Goal: Information Seeking & Learning: Learn about a topic

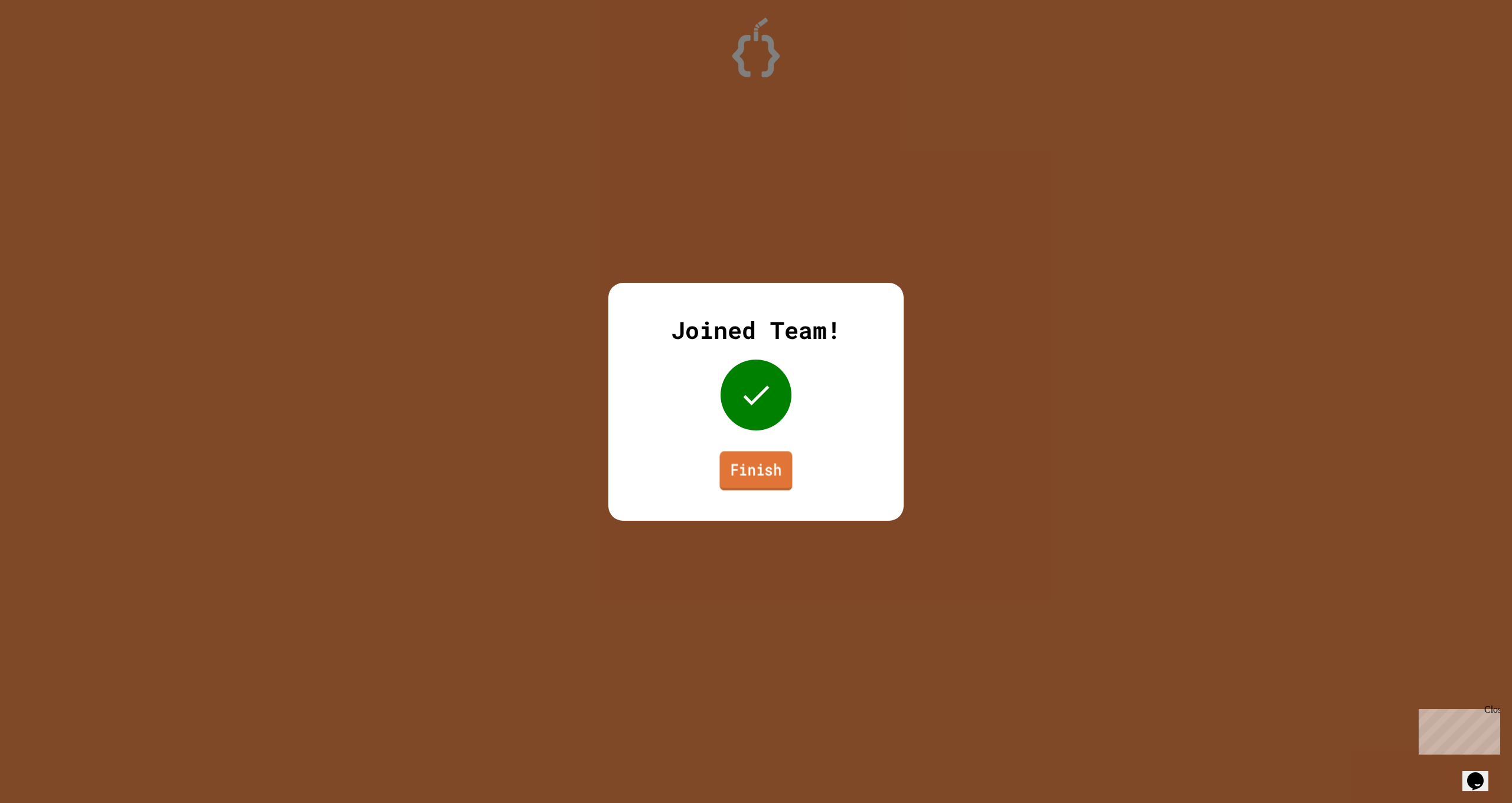
click at [756, 471] on link "Finish" at bounding box center [756, 470] width 72 height 39
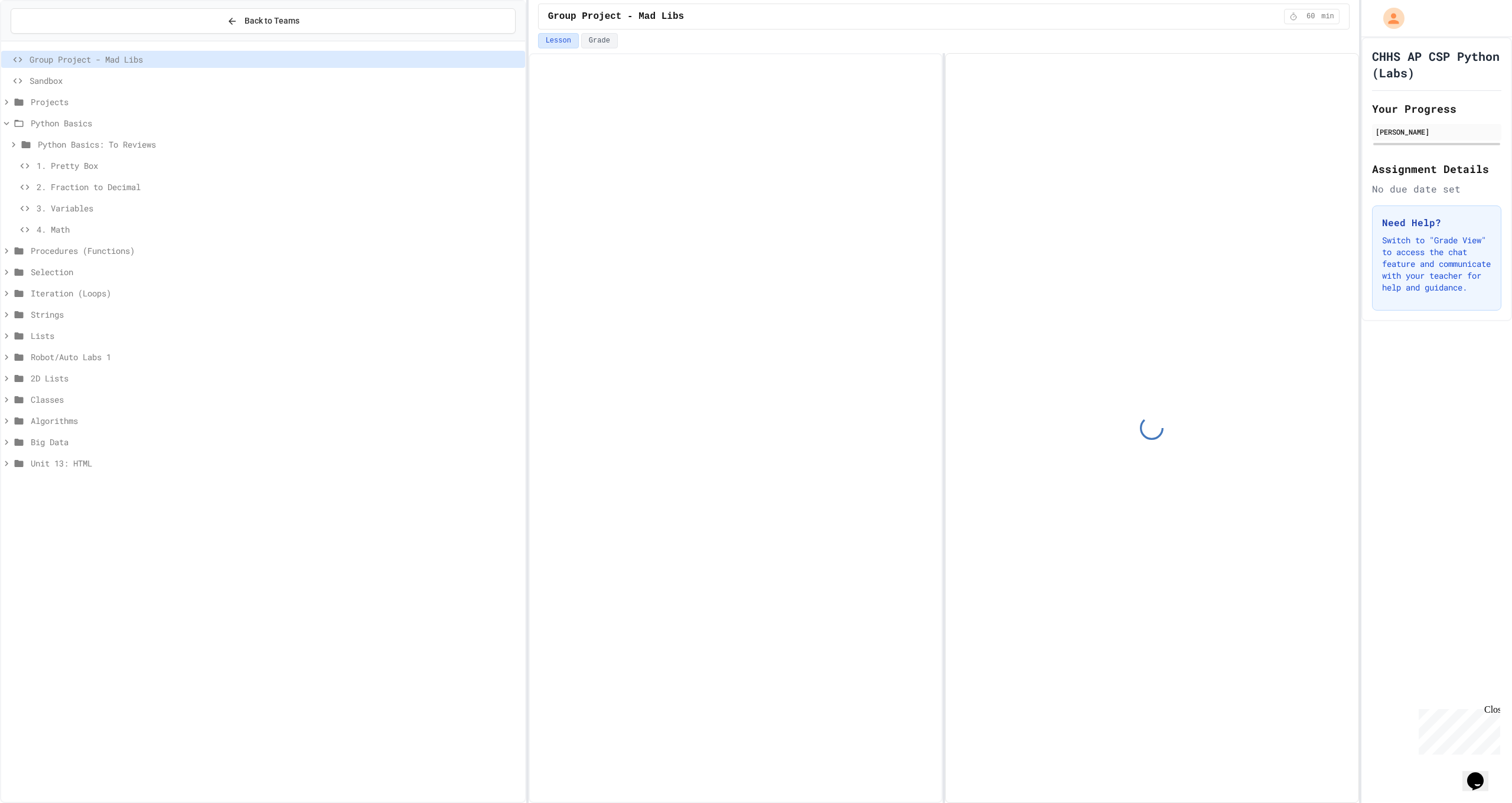
scroll to position [80, 0]
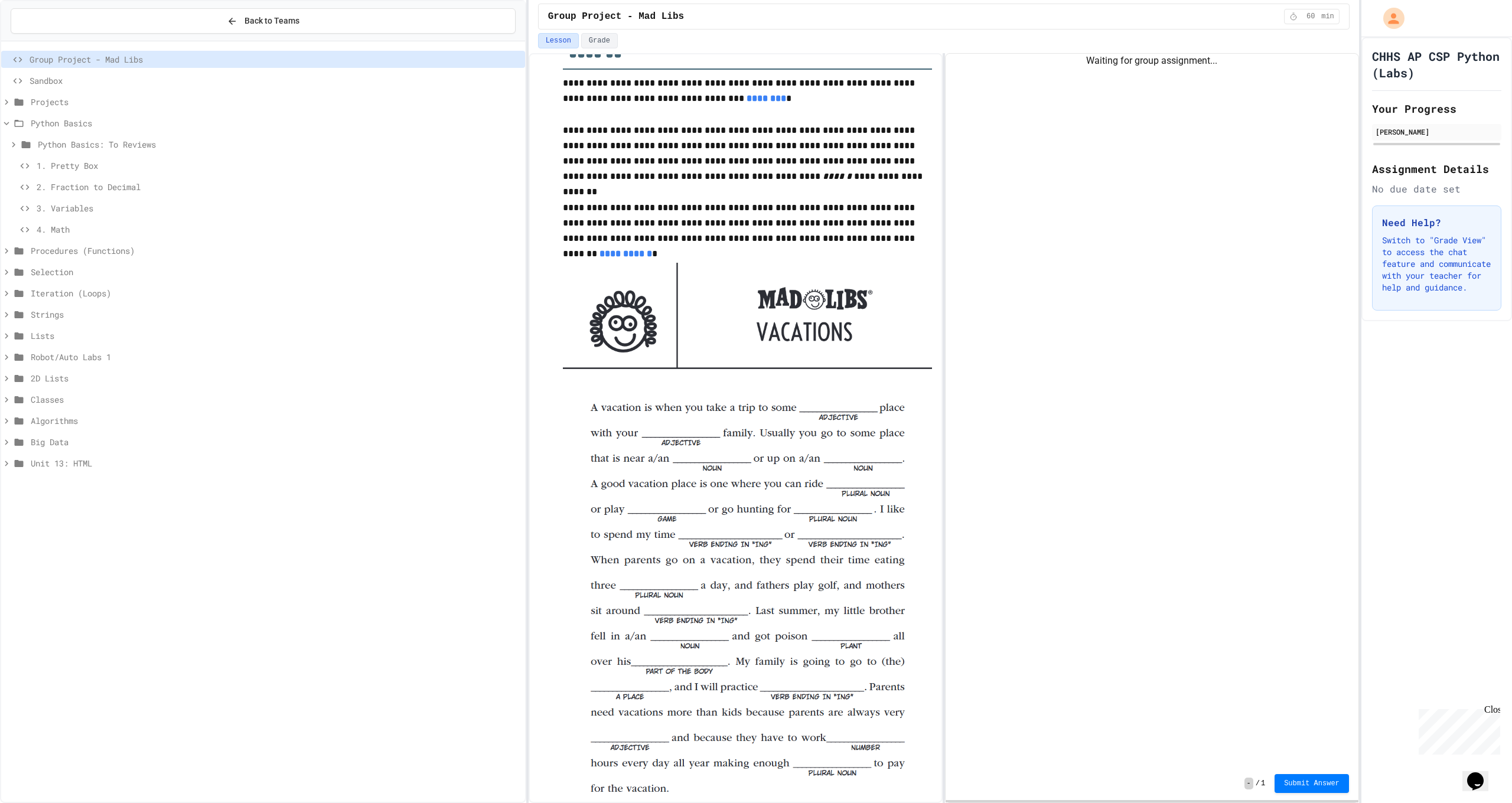
click at [127, 257] on div "Procedures (Functions)" at bounding box center [263, 250] width 524 height 17
click at [105, 297] on span "1. Rectangle" at bounding box center [278, 293] width 483 height 12
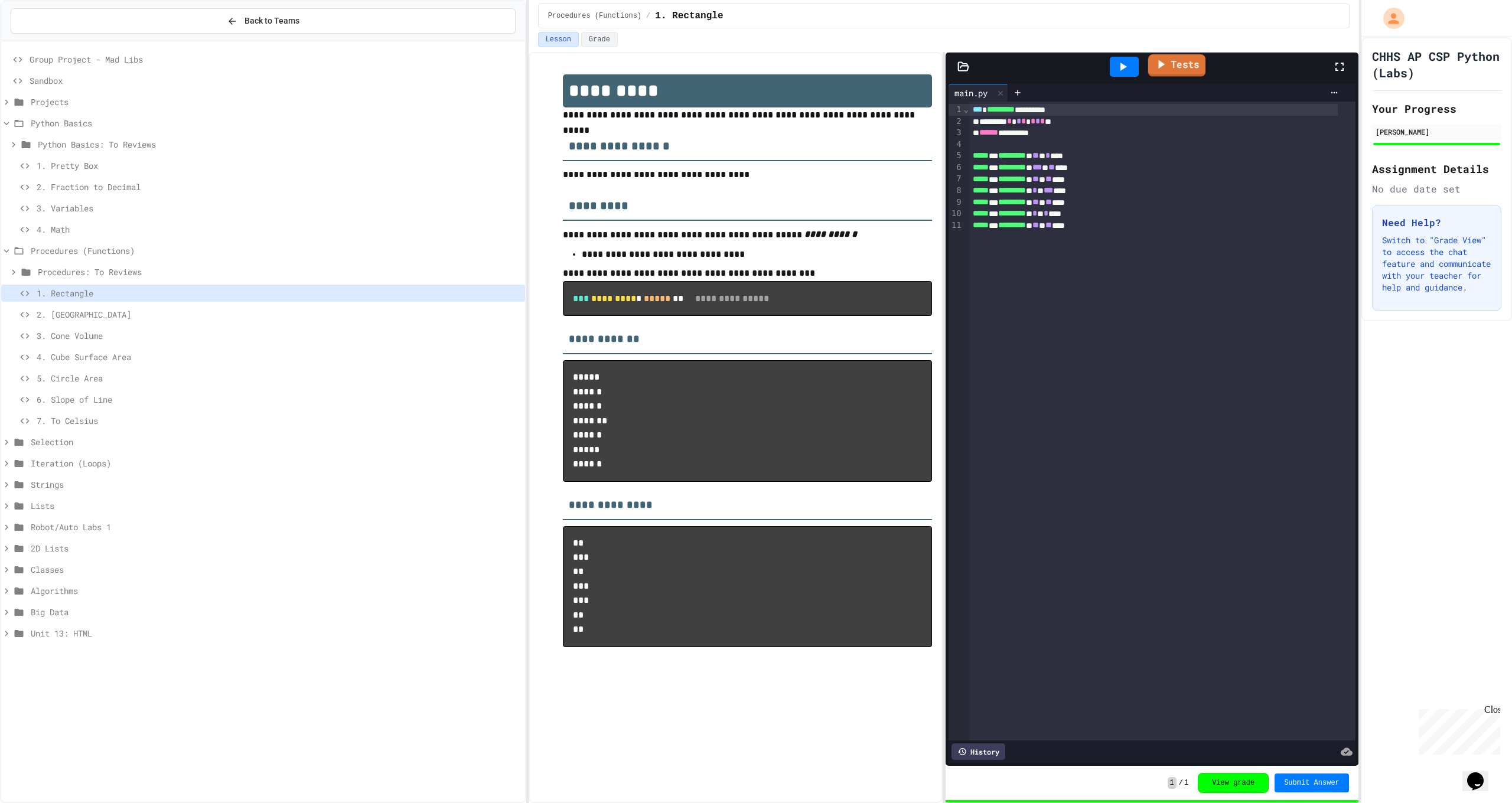
click at [1186, 62] on link "Tests" at bounding box center [1177, 66] width 57 height 23
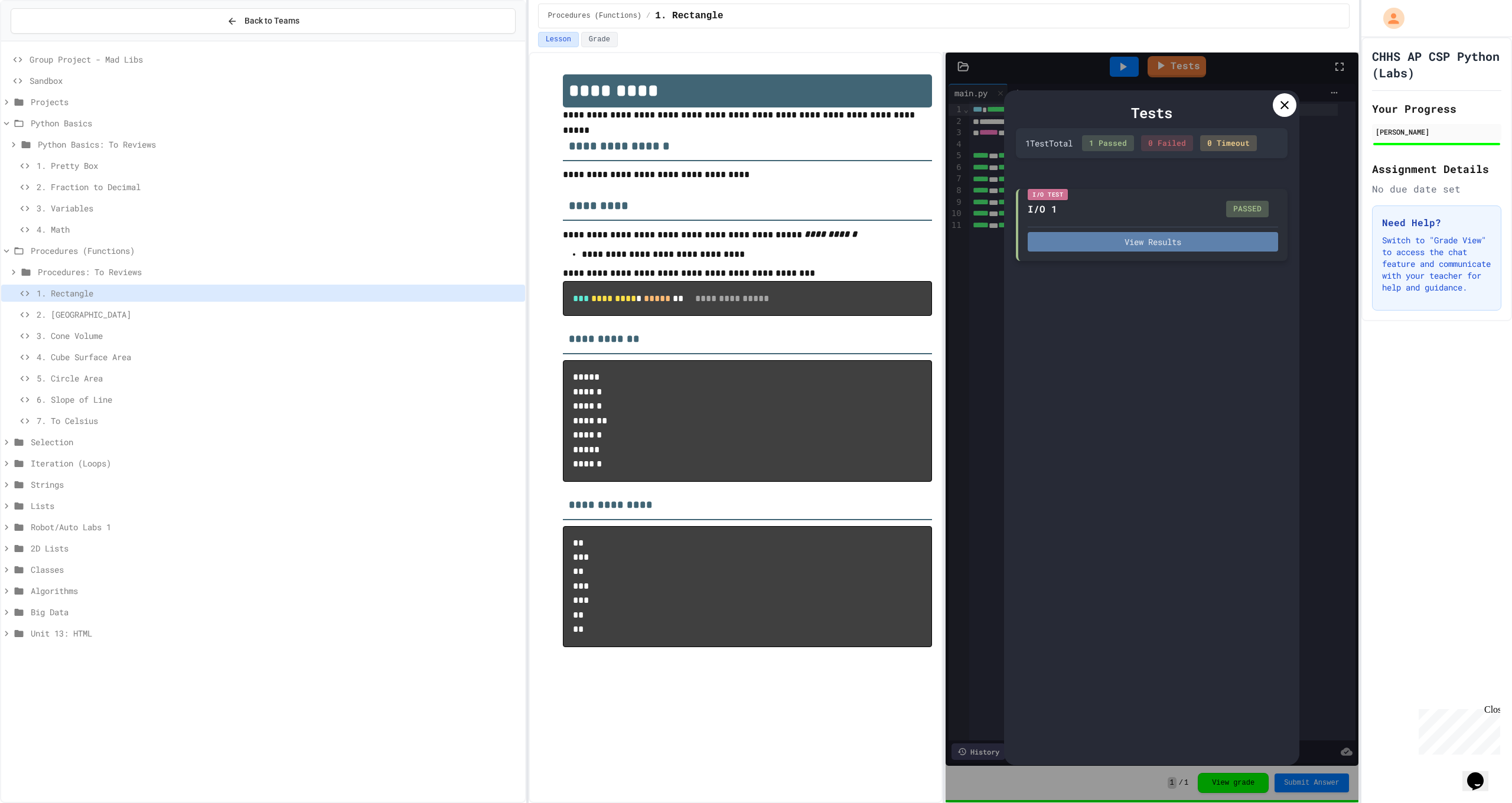
click at [1216, 245] on button "View Results" at bounding box center [1152, 242] width 250 height 19
click at [1279, 106] on icon at bounding box center [1285, 105] width 14 height 14
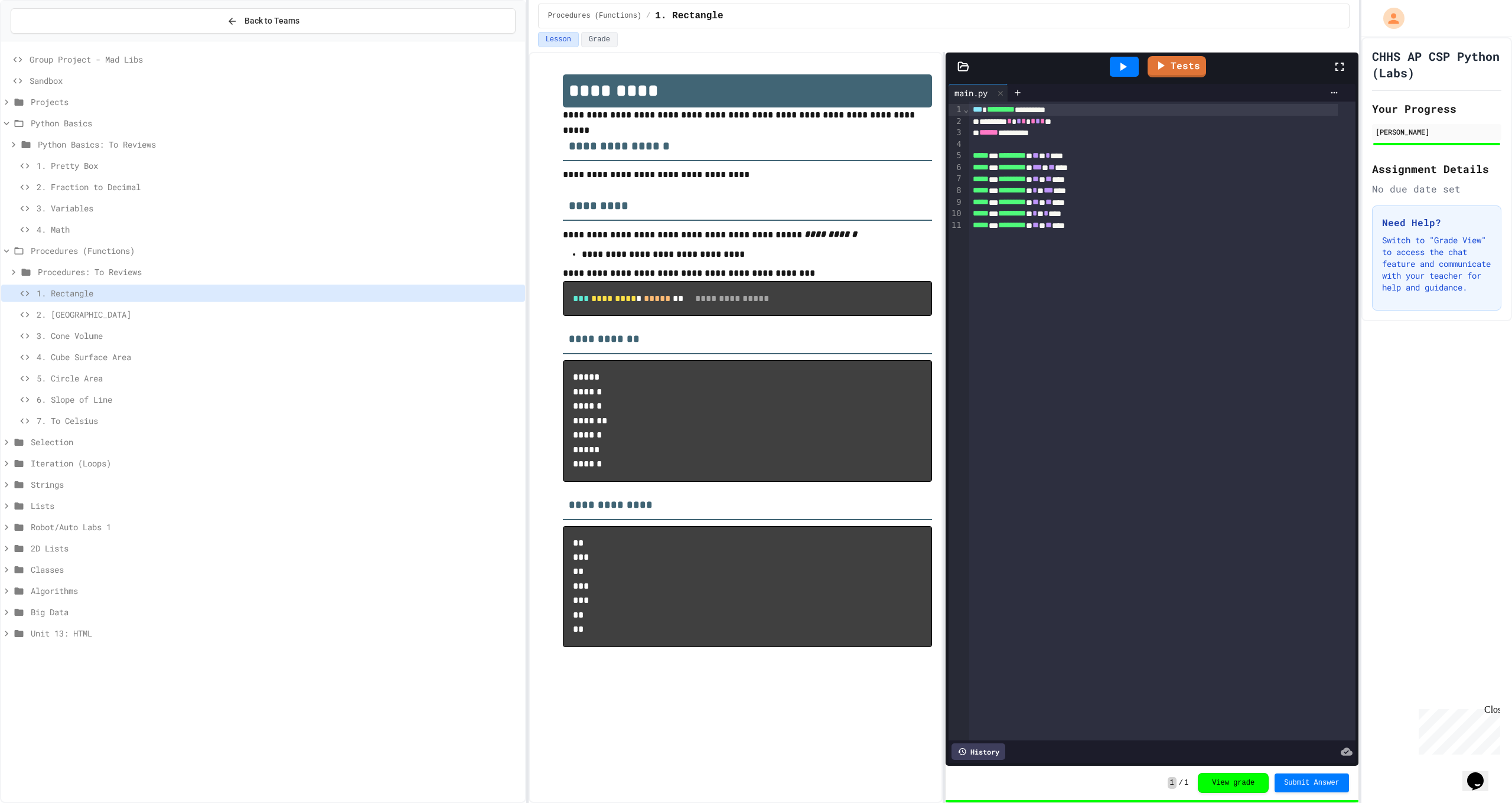
click at [1122, 71] on icon at bounding box center [1123, 67] width 14 height 14
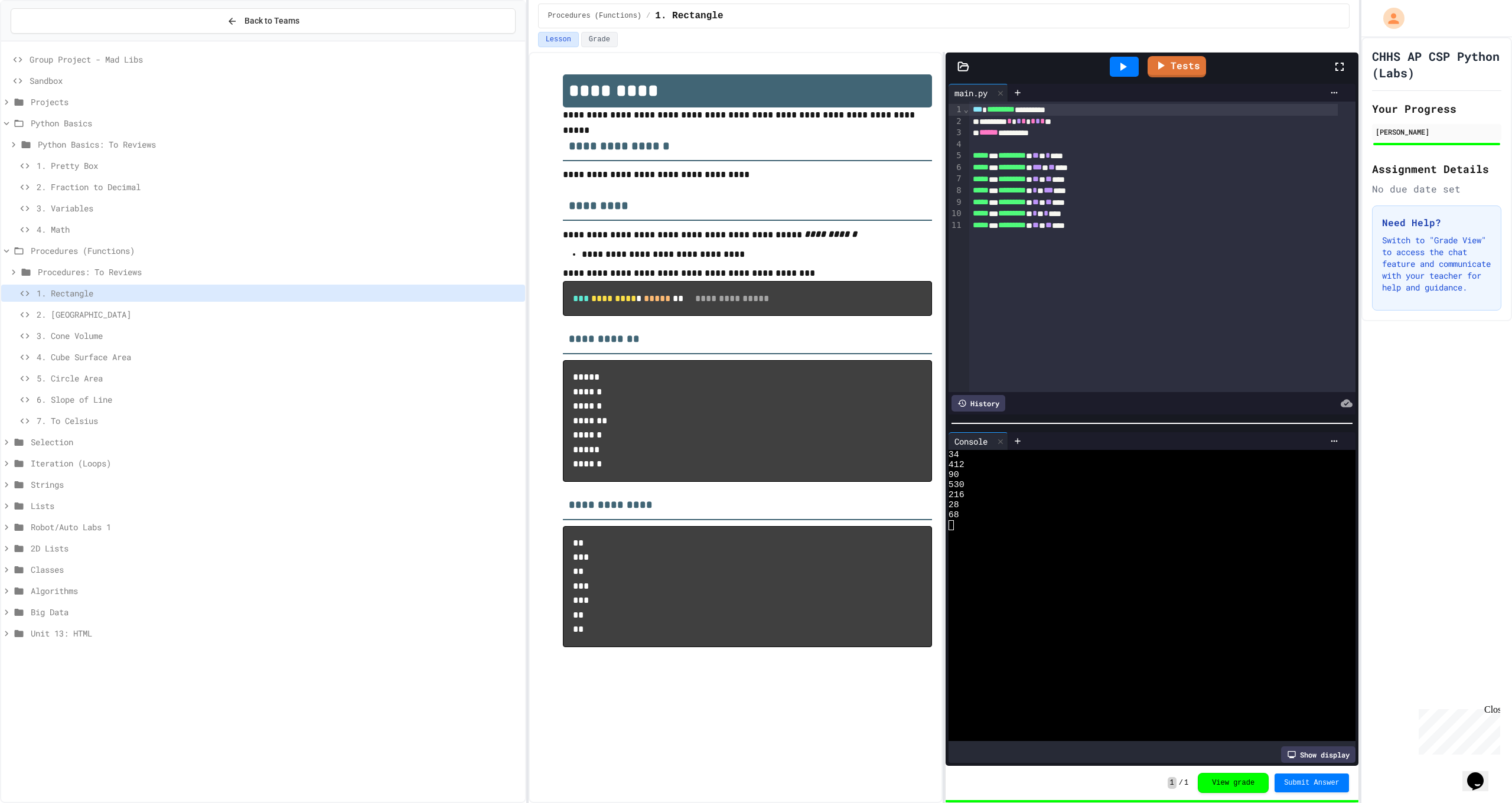
click at [96, 311] on span "2. [GEOGRAPHIC_DATA]" at bounding box center [278, 314] width 483 height 12
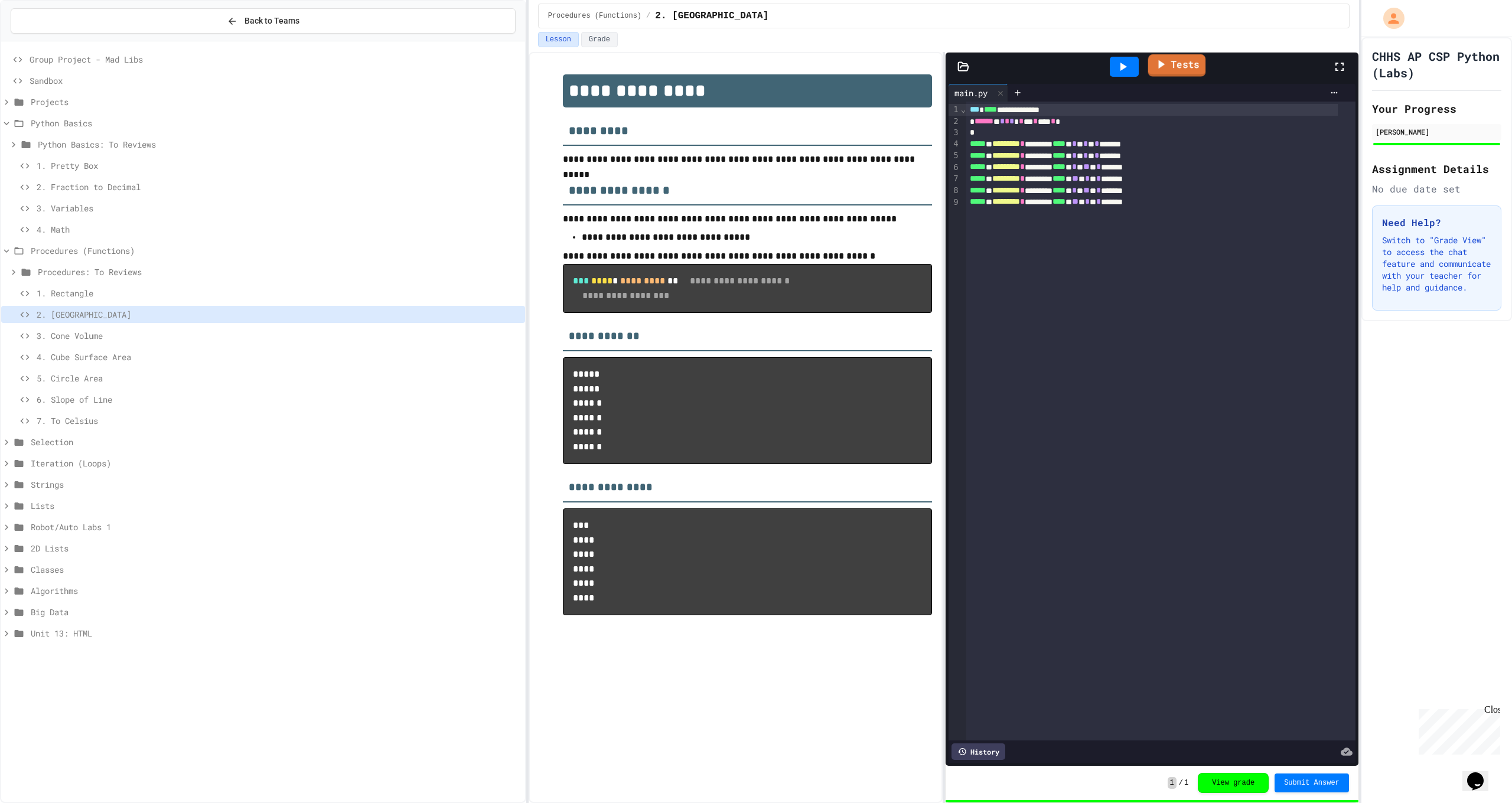
click at [1187, 69] on link "Tests" at bounding box center [1177, 66] width 58 height 23
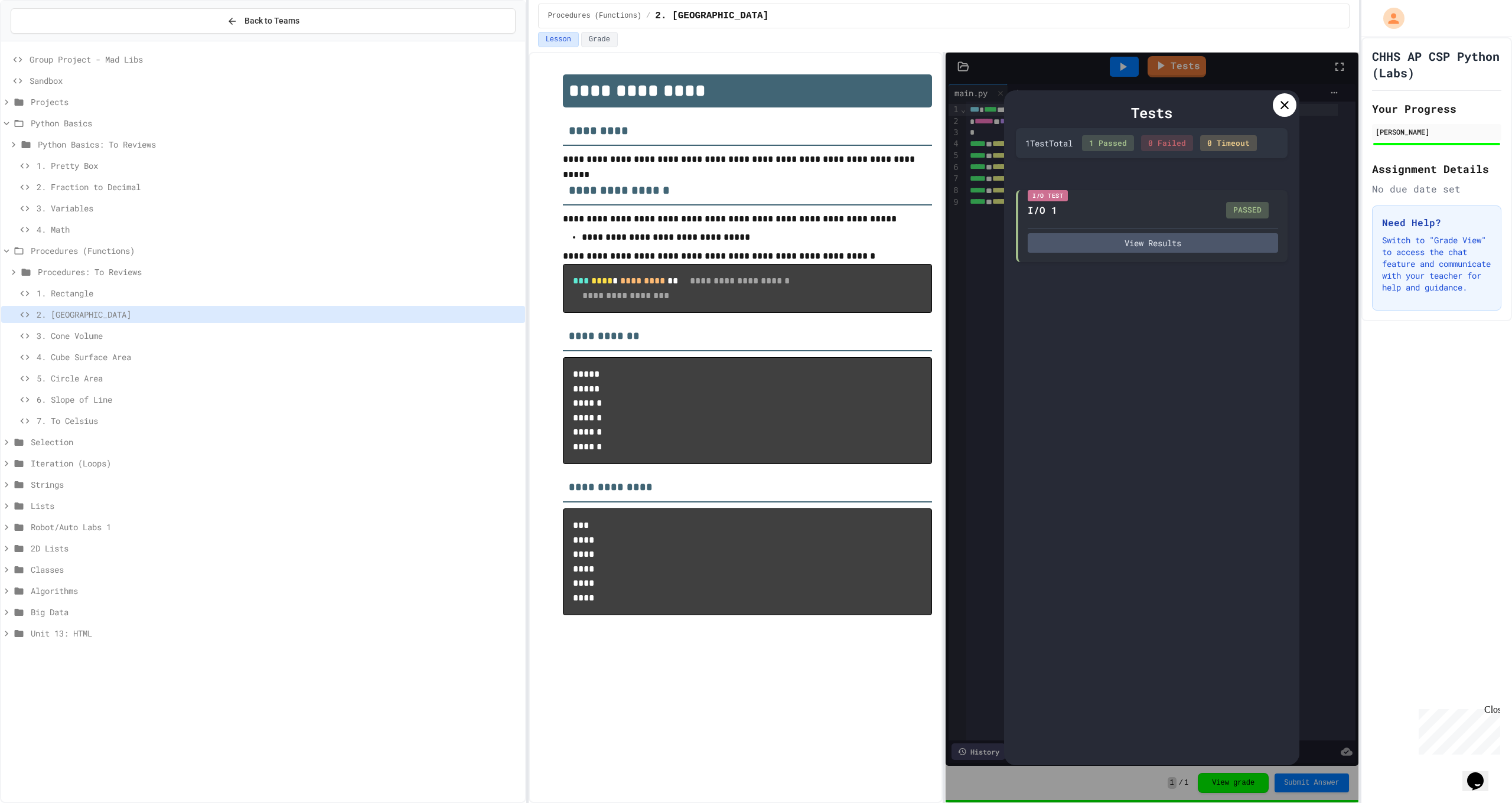
click at [1288, 108] on icon at bounding box center [1285, 105] width 9 height 9
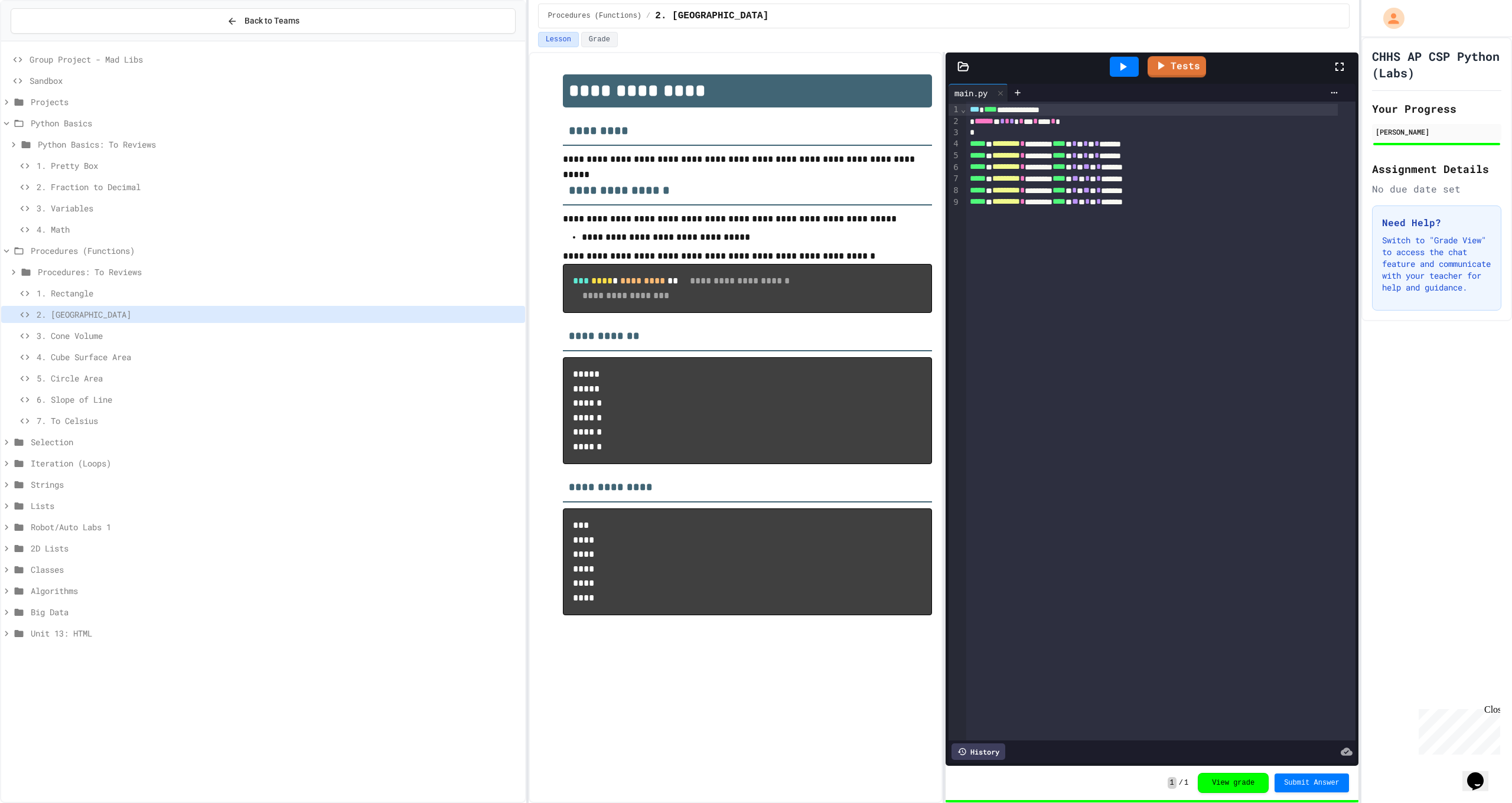
click at [1124, 59] on div at bounding box center [1124, 67] width 29 height 20
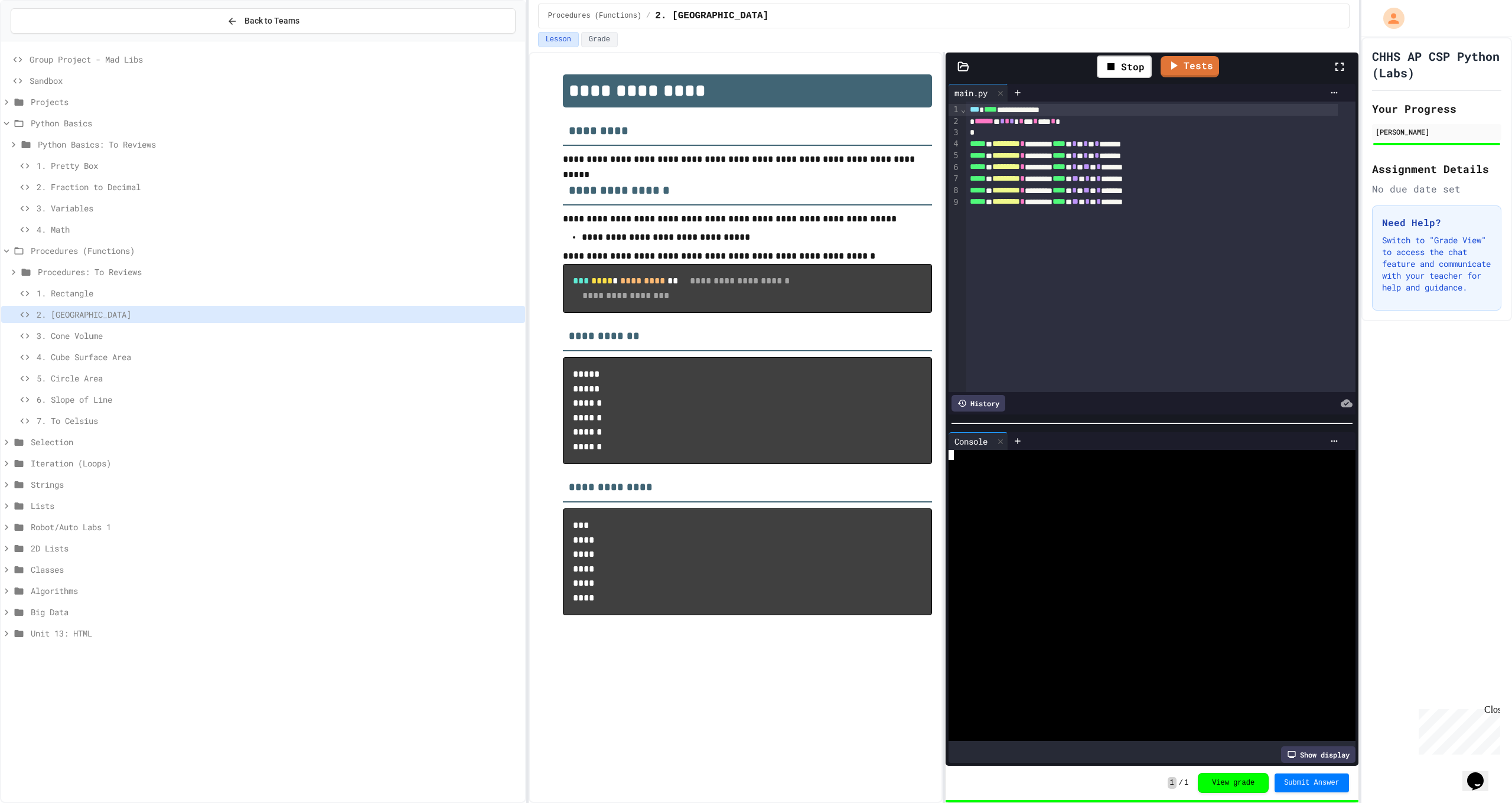
click at [1016, 470] on div at bounding box center [1143, 475] width 388 height 10
click at [1168, 70] on link "Tests" at bounding box center [1190, 66] width 59 height 23
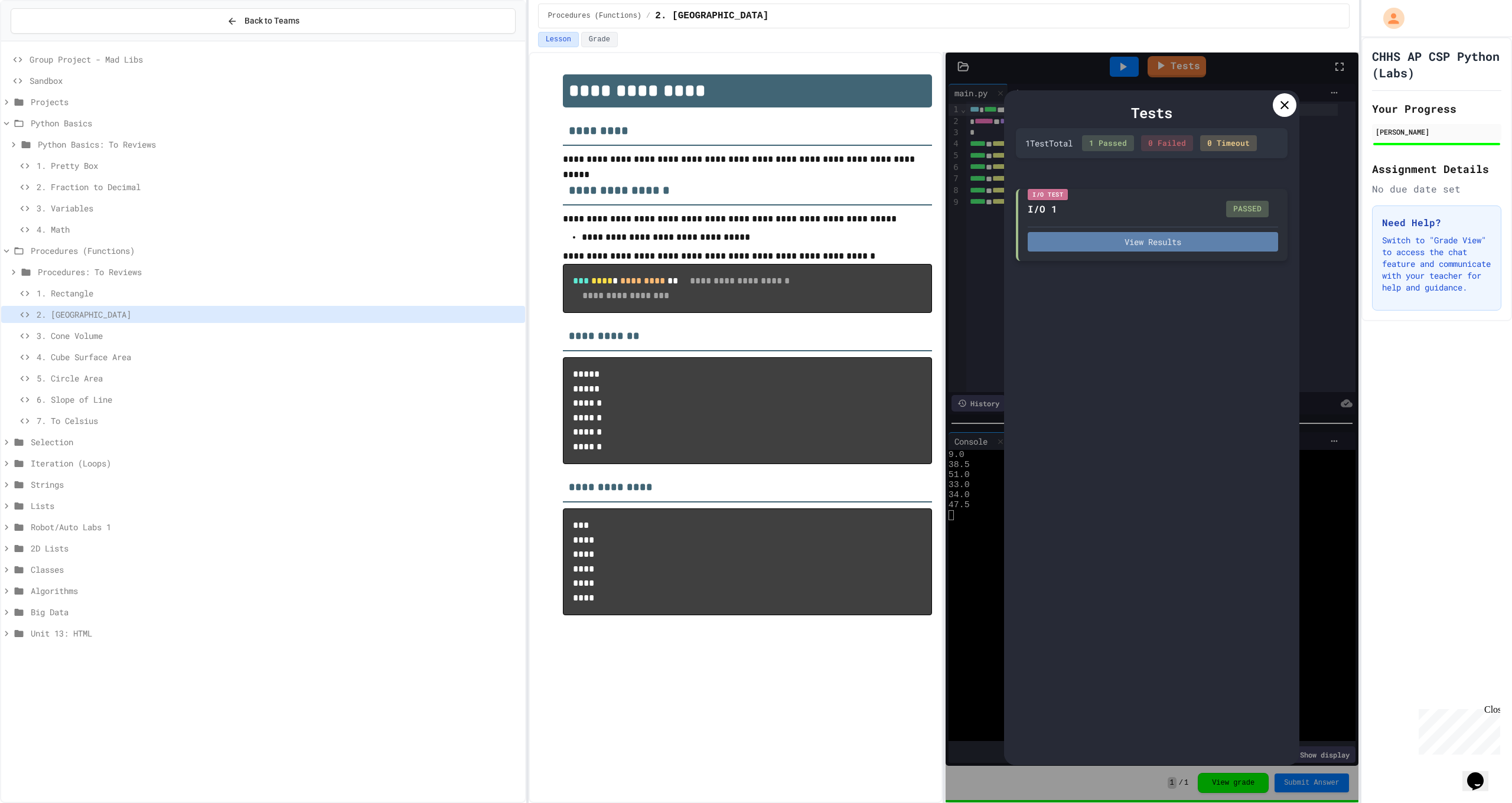
click at [1150, 246] on button "View Results" at bounding box center [1152, 242] width 250 height 19
click at [81, 338] on span "3. Cone Volume" at bounding box center [278, 335] width 483 height 12
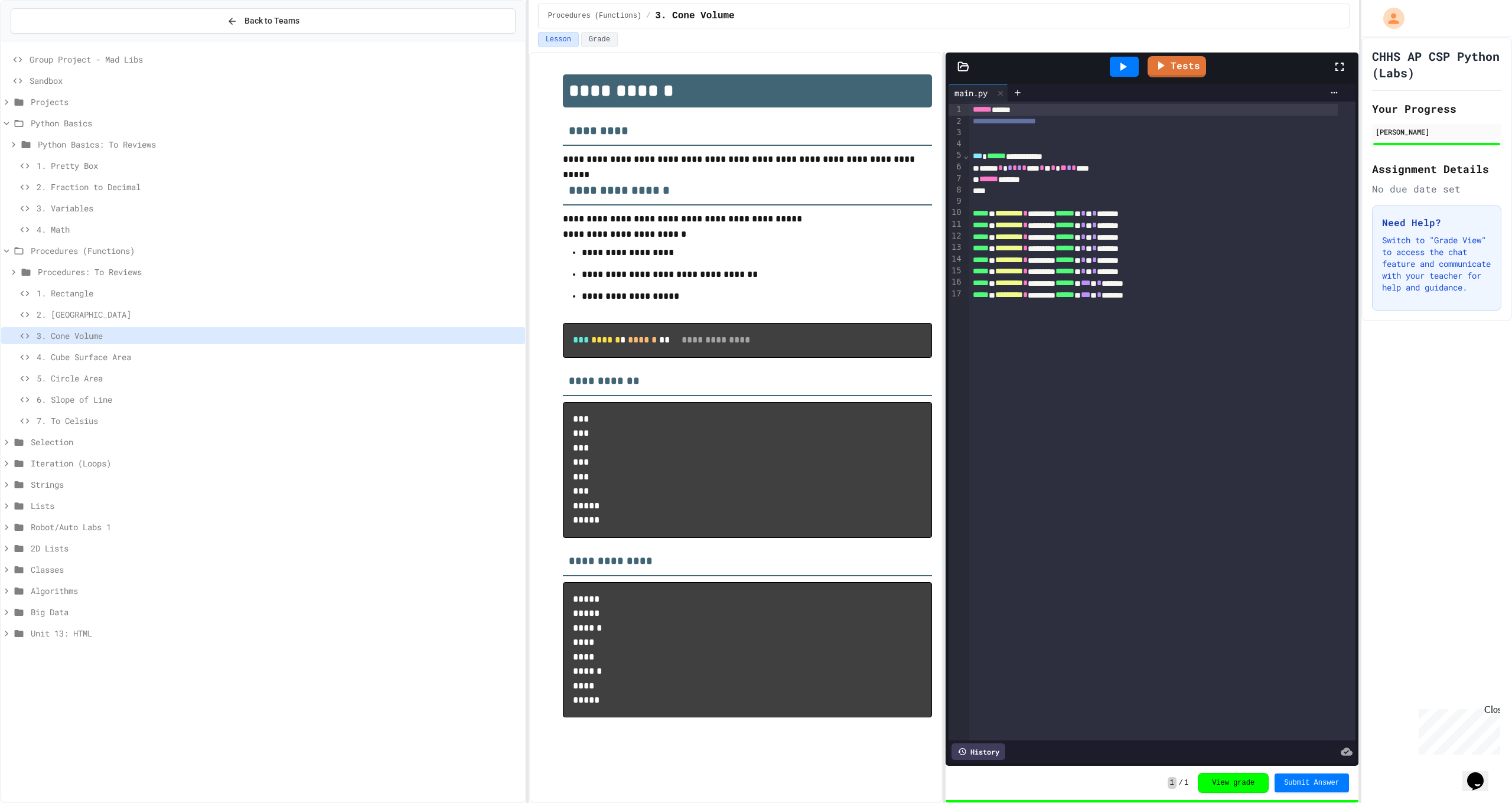
click at [1127, 67] on icon at bounding box center [1123, 67] width 7 height 9
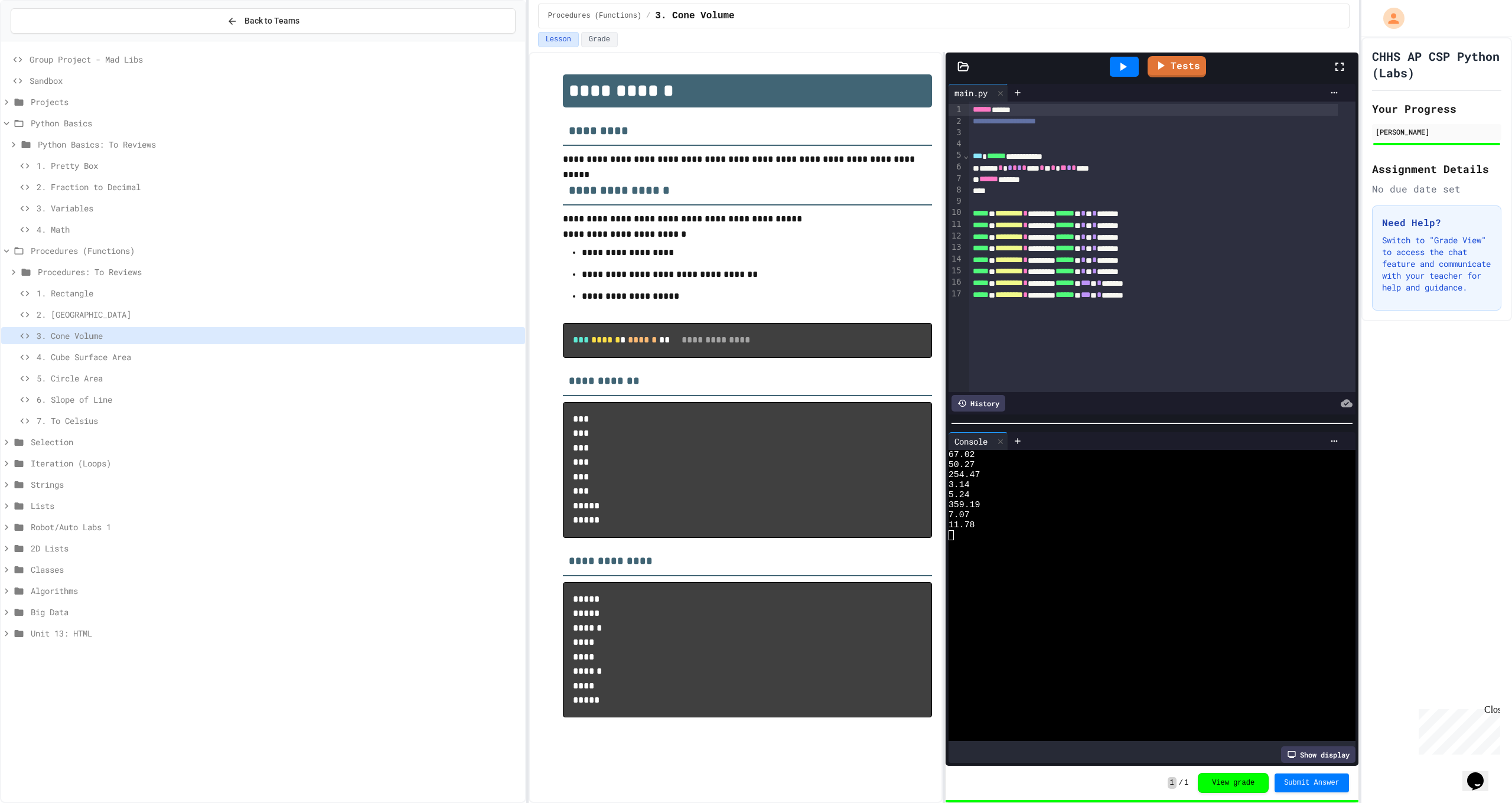
click at [166, 363] on div "4. Cube Surface Area" at bounding box center [263, 357] width 524 height 17
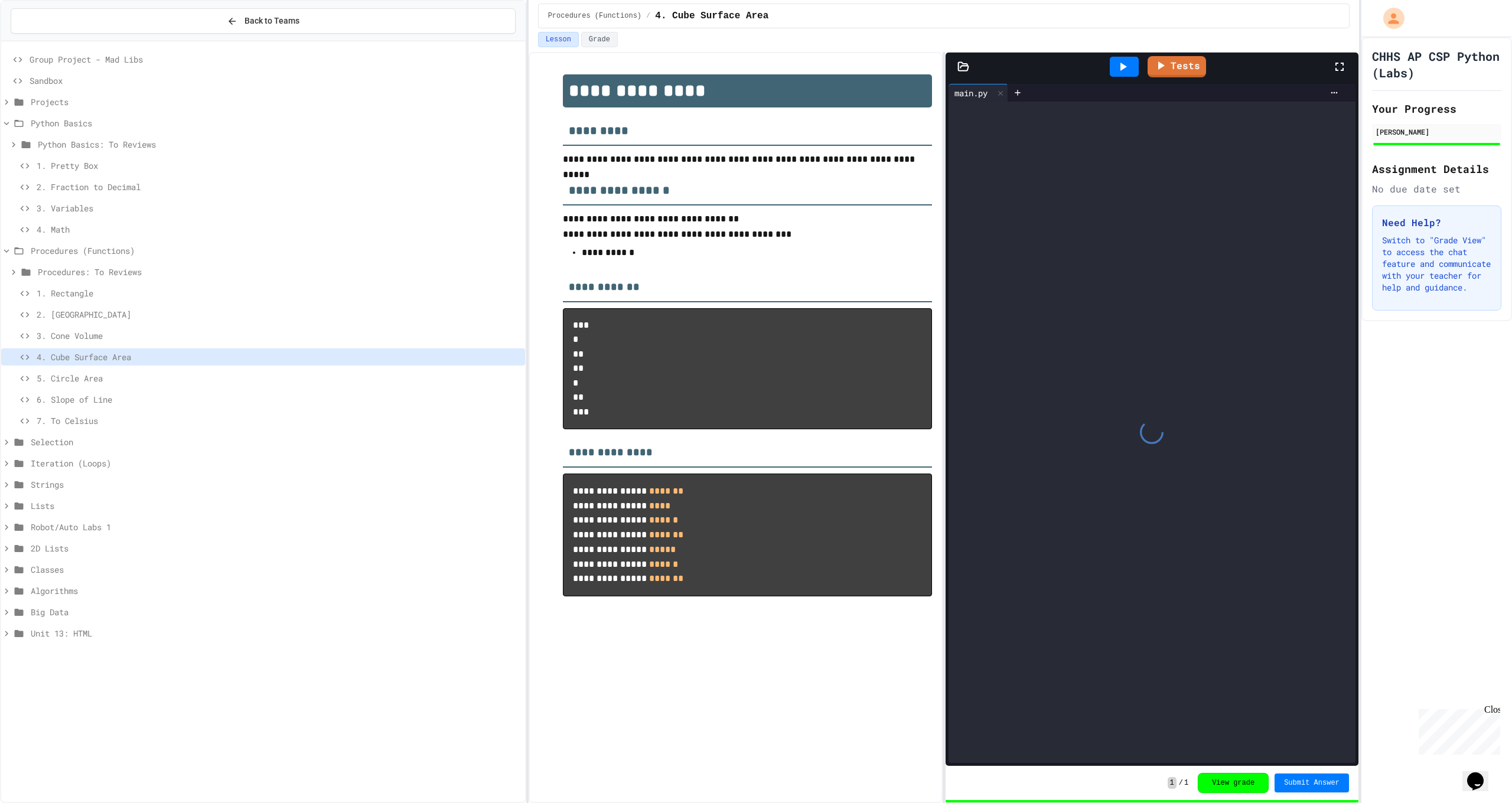
click at [1124, 69] on icon at bounding box center [1123, 67] width 14 height 14
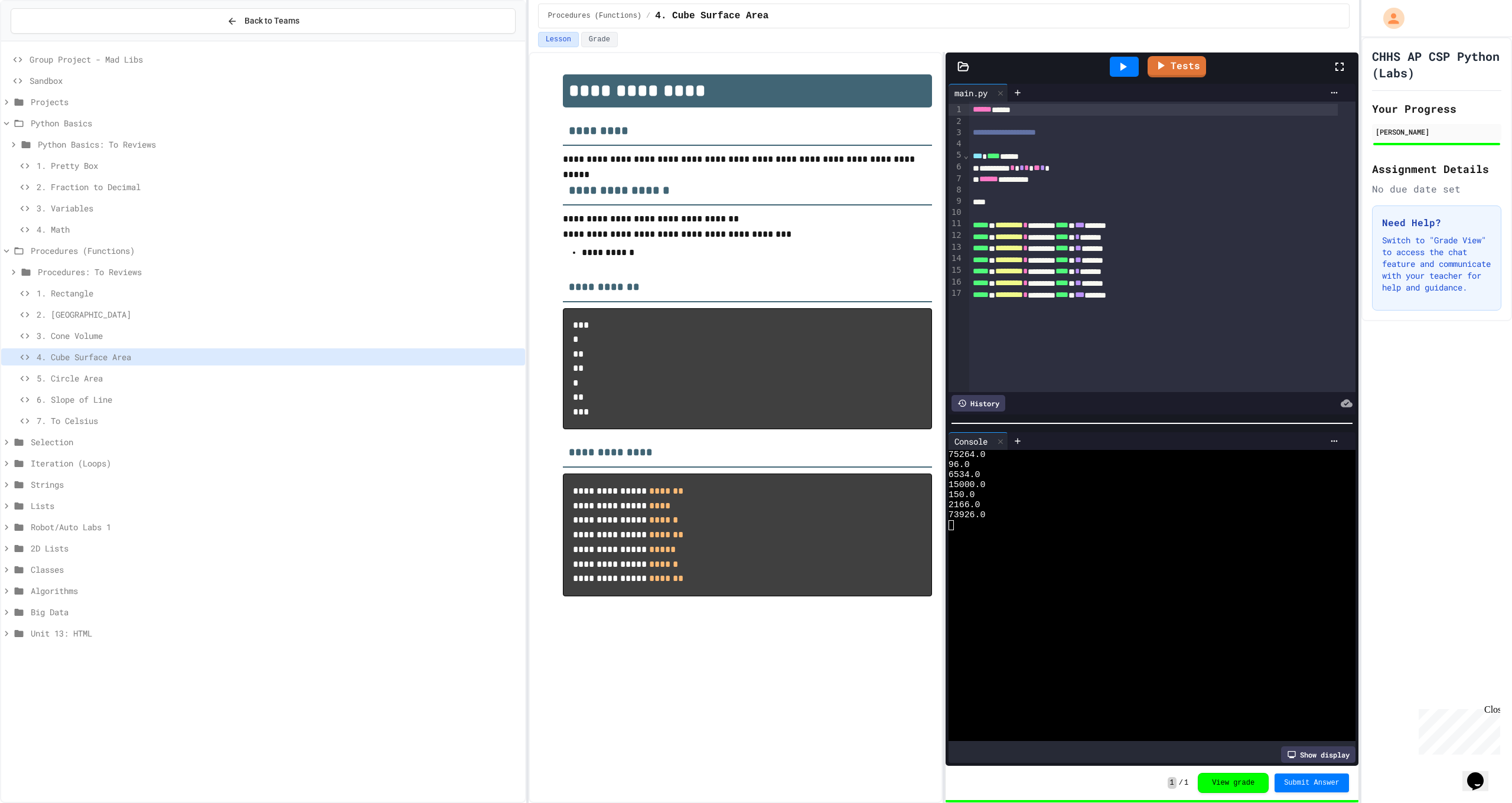
click at [139, 376] on span "5. Circle Area" at bounding box center [278, 378] width 483 height 12
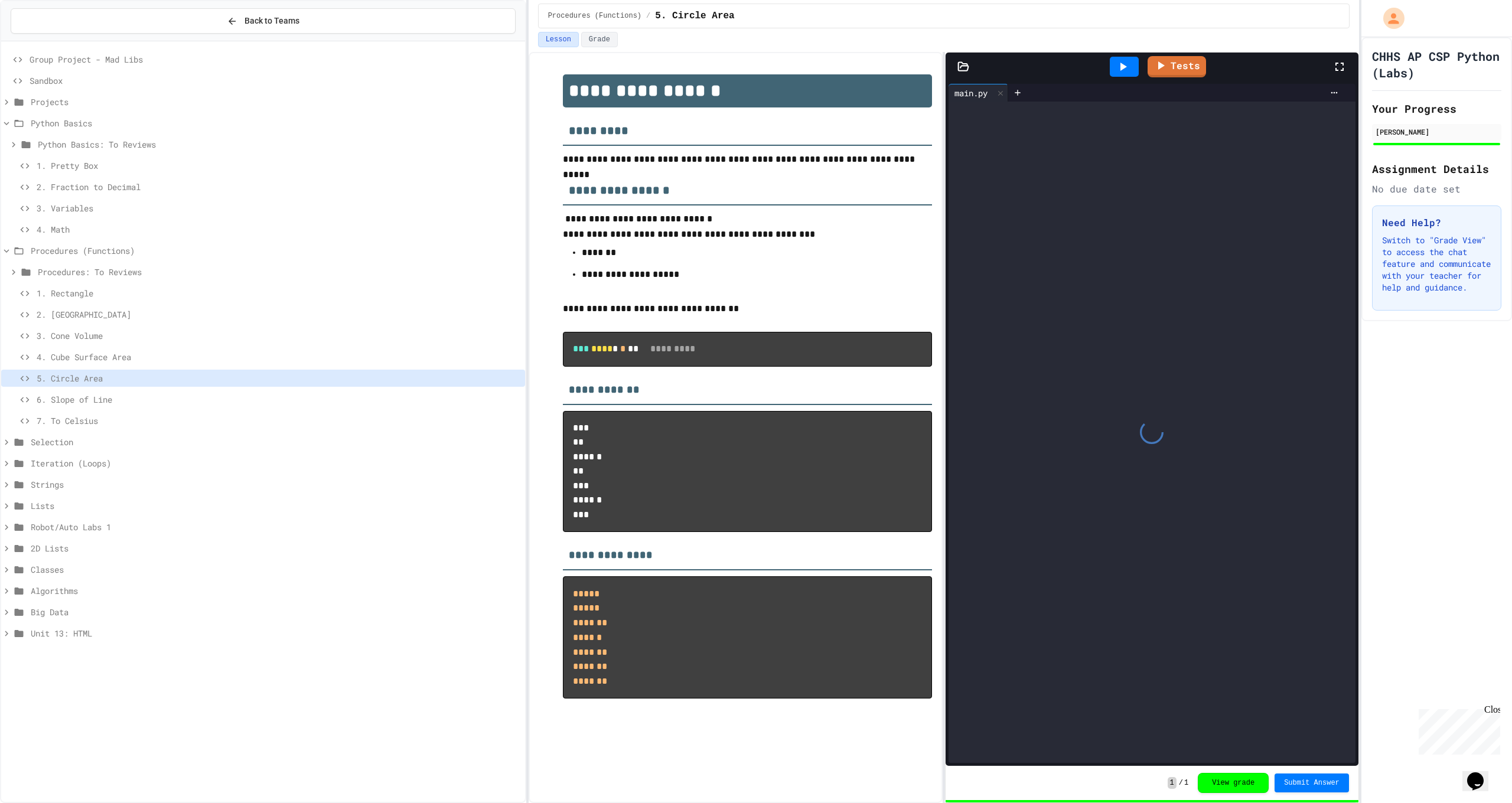
click at [1127, 68] on icon at bounding box center [1123, 67] width 7 height 9
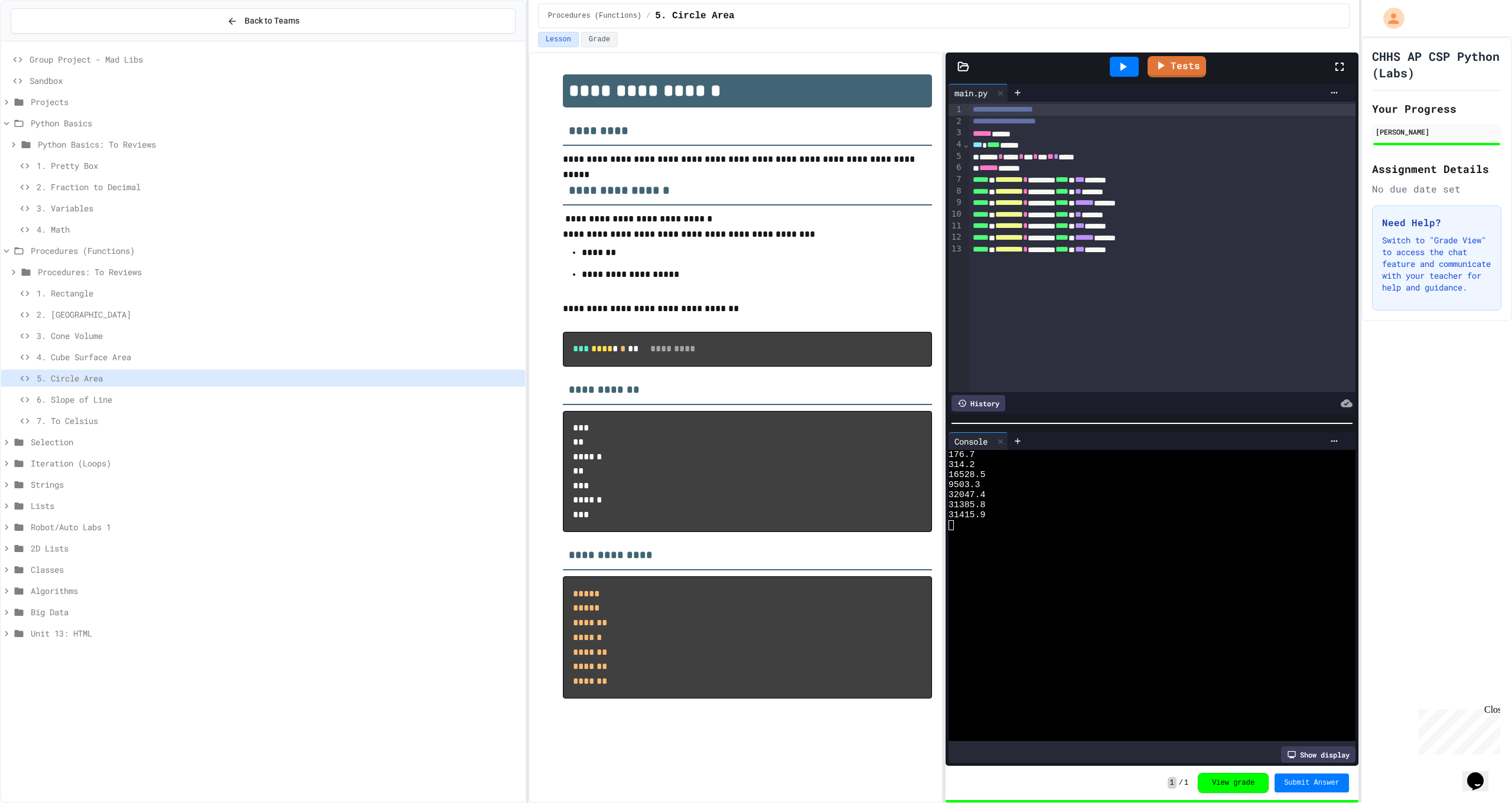
click at [137, 400] on span "6. Slope of Line" at bounding box center [278, 399] width 483 height 12
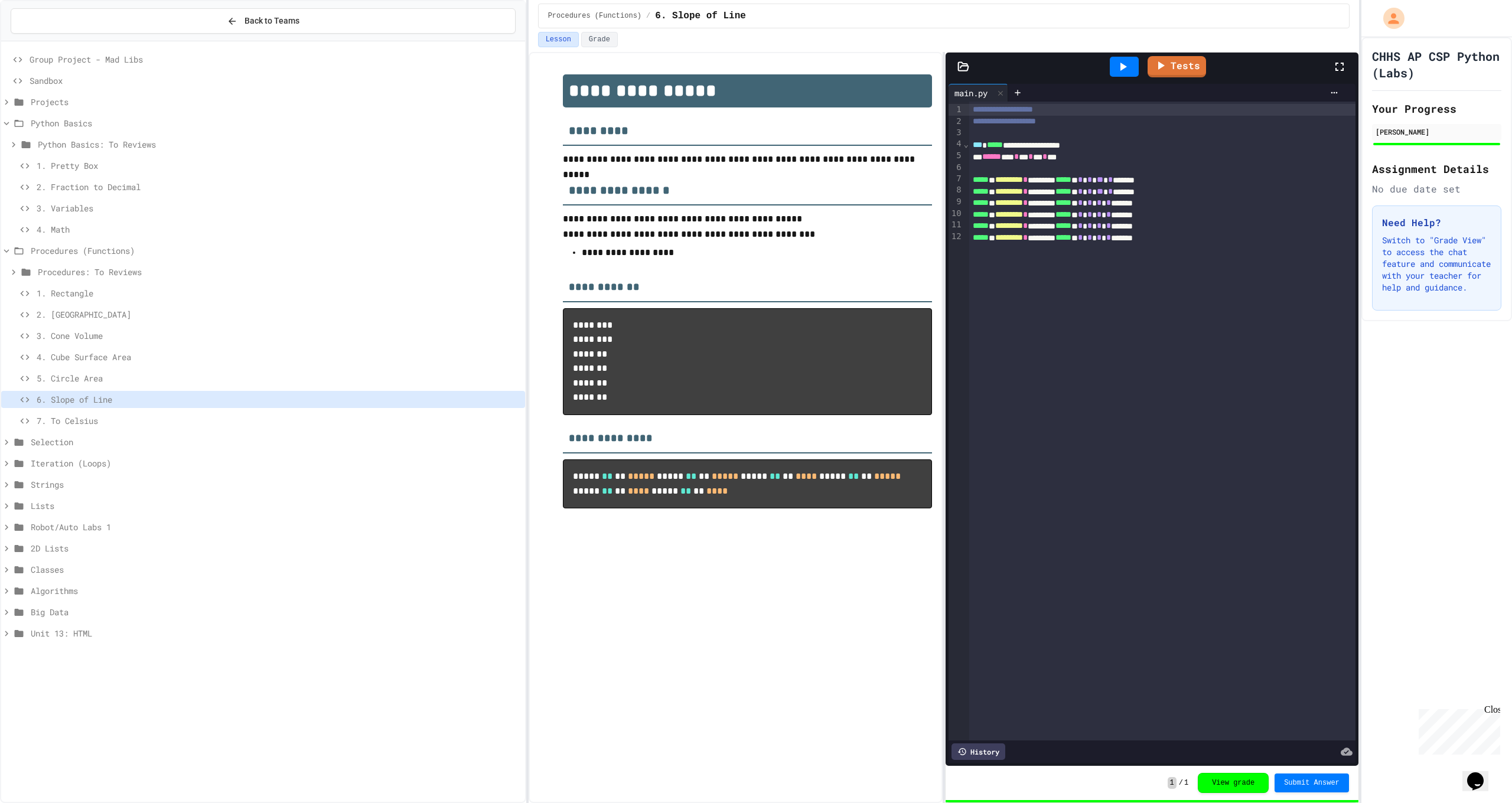
click at [1129, 73] on icon at bounding box center [1123, 67] width 14 height 14
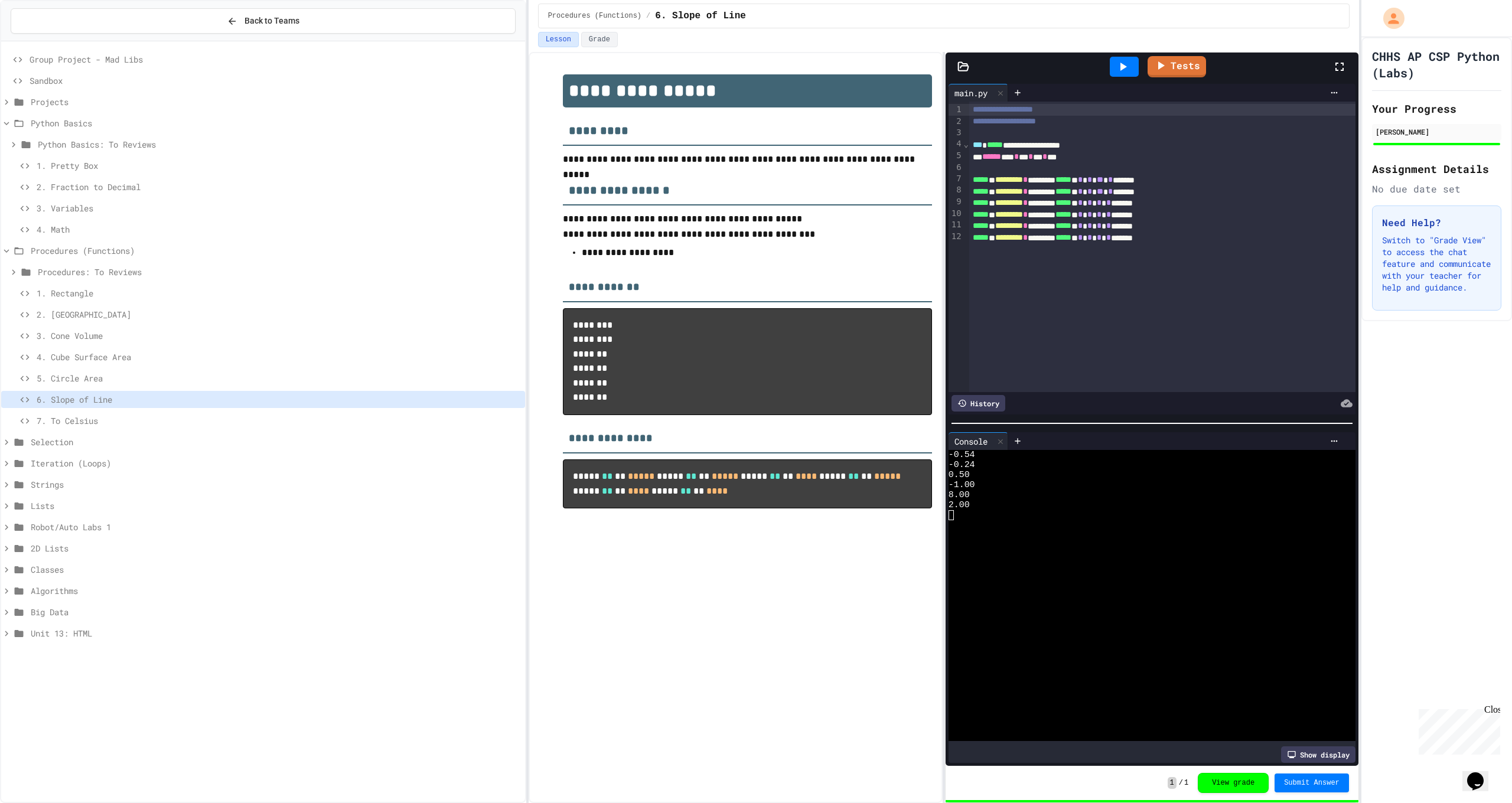
click at [93, 424] on span "7. To Celsius" at bounding box center [278, 421] width 483 height 12
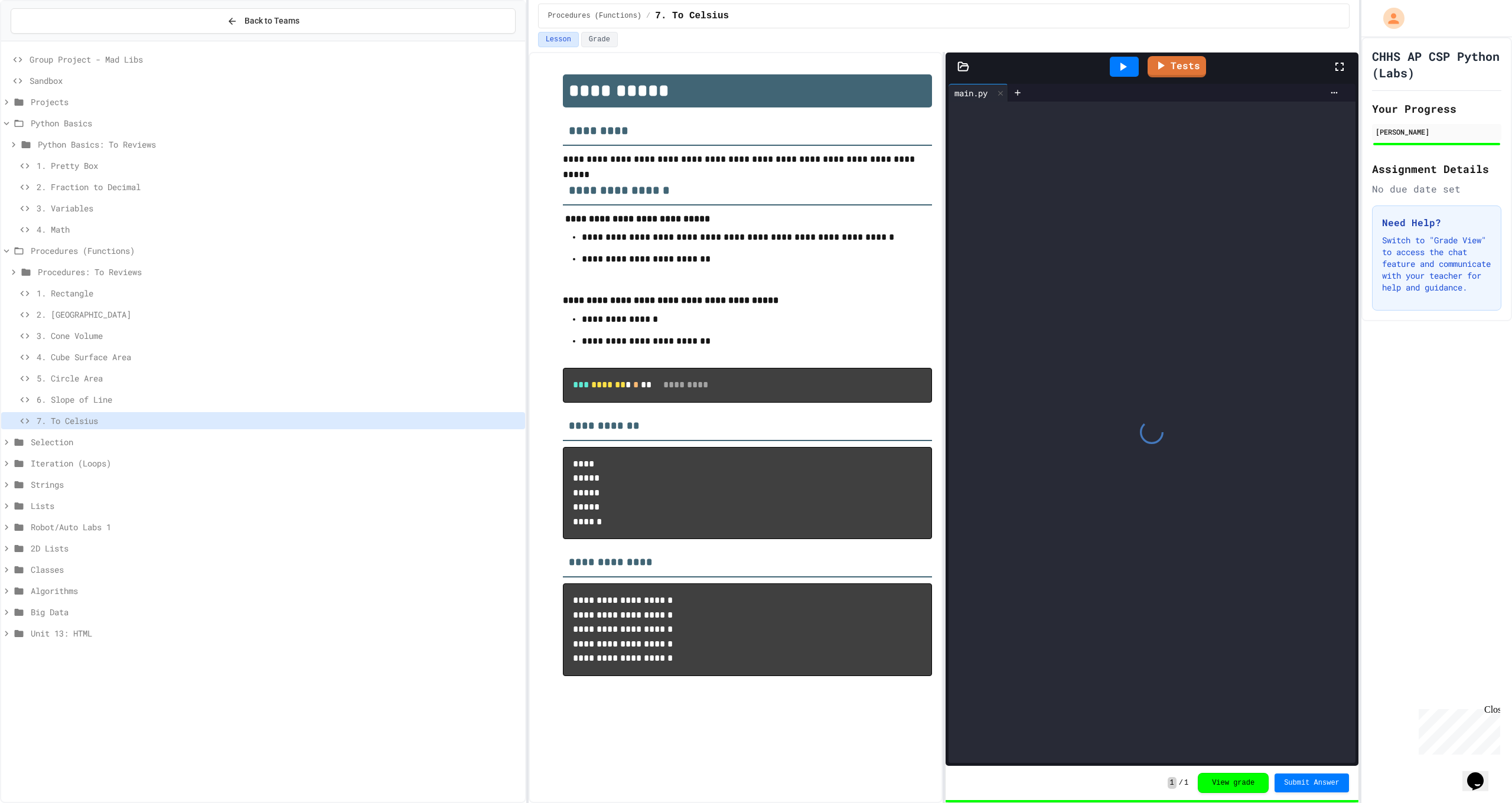
click at [1127, 63] on icon at bounding box center [1123, 67] width 14 height 14
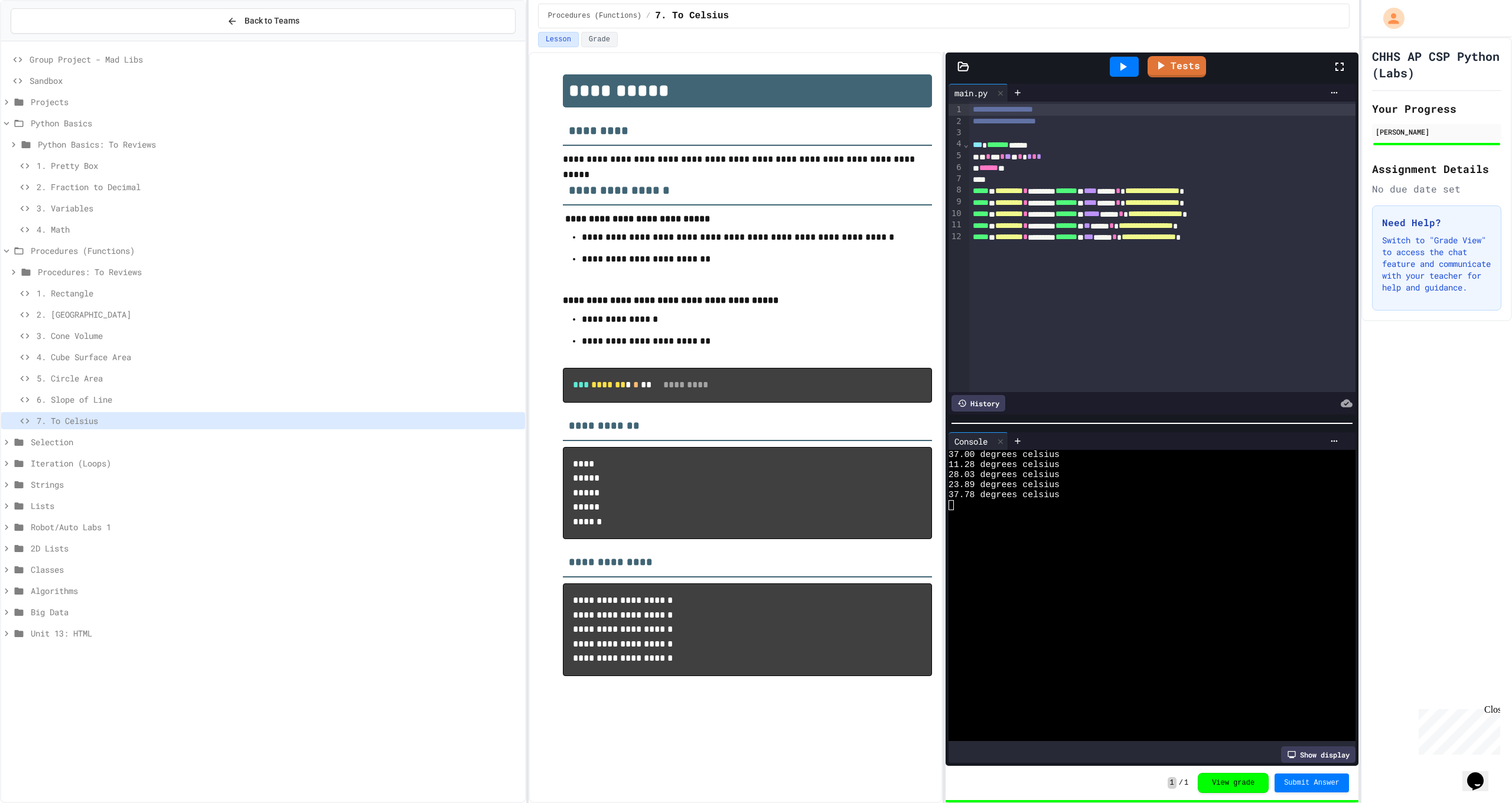
click at [88, 166] on span "1. Pretty Box" at bounding box center [278, 166] width 483 height 12
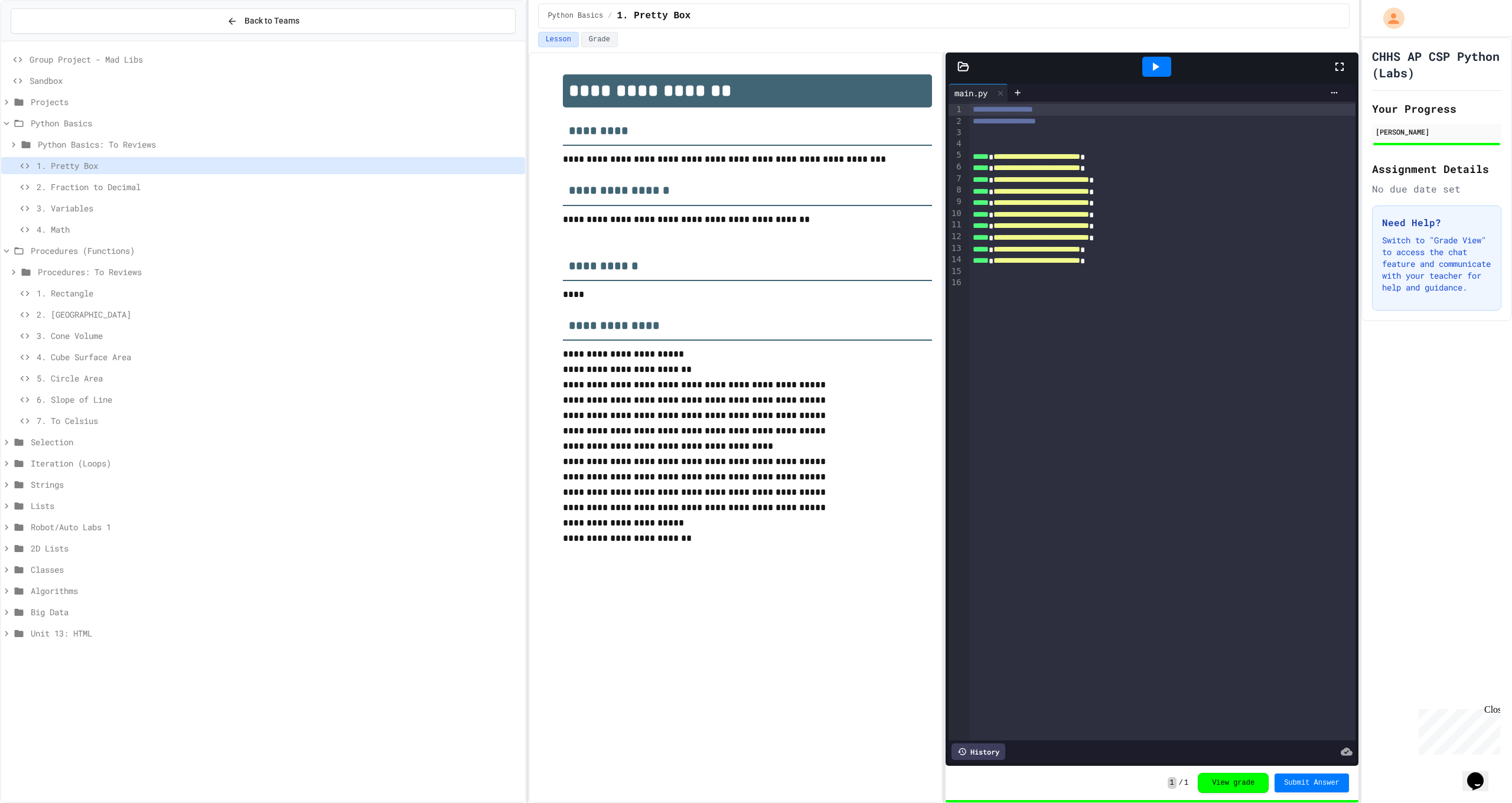
click at [1165, 70] on div at bounding box center [1156, 67] width 29 height 20
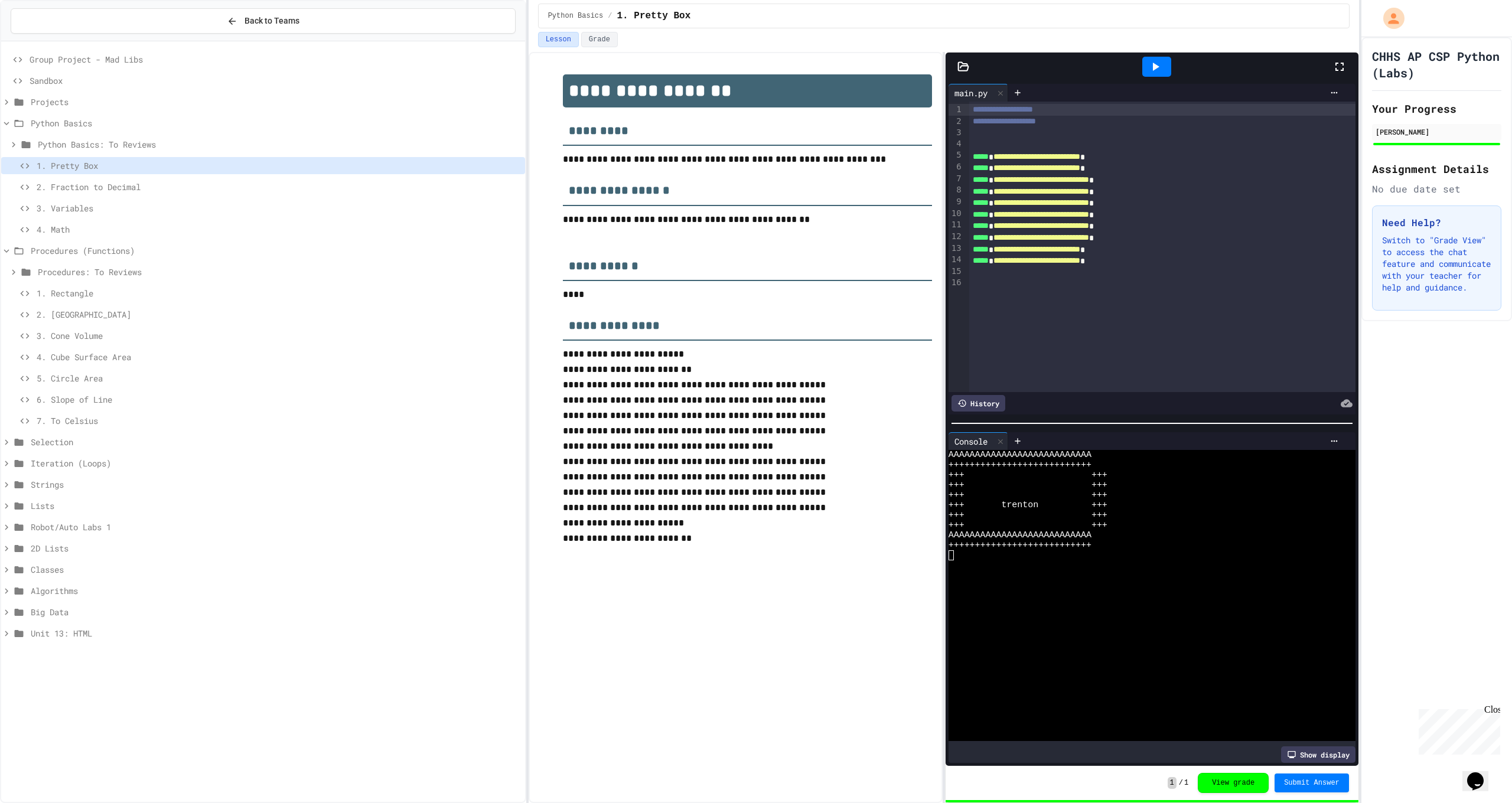
click at [1167, 69] on div at bounding box center [1156, 67] width 29 height 20
click at [199, 189] on span "2. Fraction to Decimal" at bounding box center [278, 186] width 483 height 12
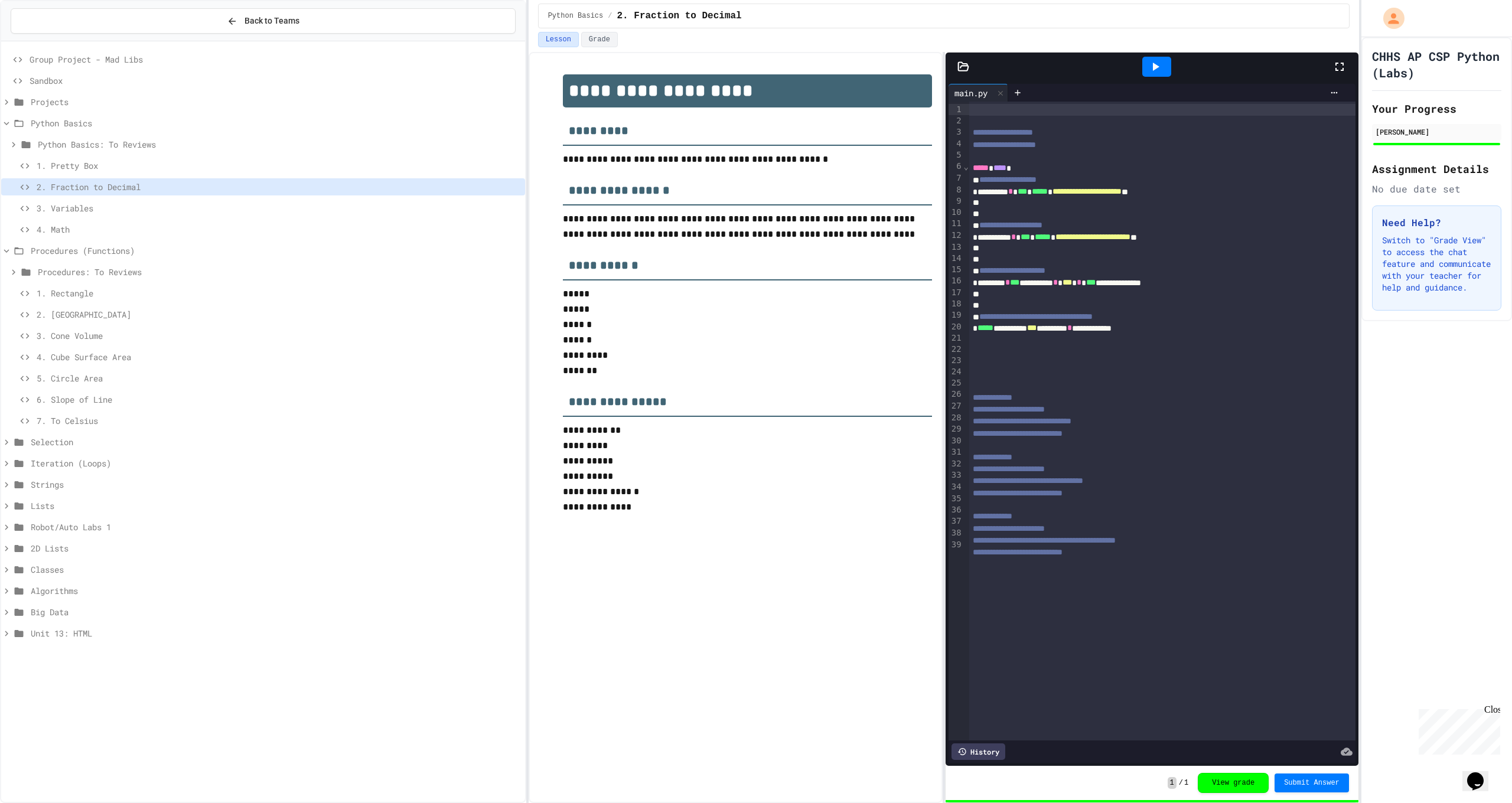
click at [121, 212] on span "3. Variables" at bounding box center [278, 207] width 483 height 12
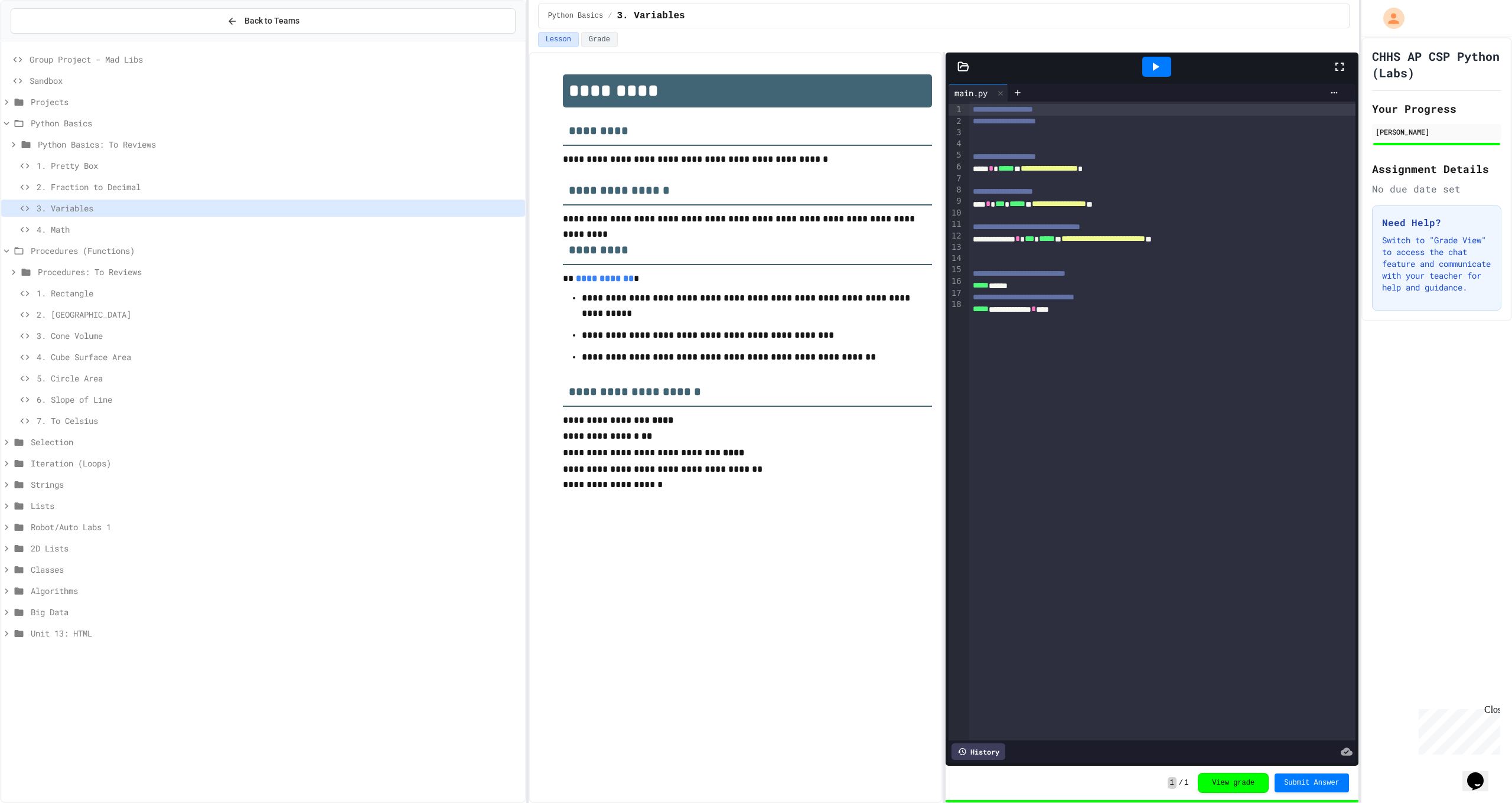
click at [178, 190] on span "2. Fraction to Decimal" at bounding box center [278, 186] width 483 height 12
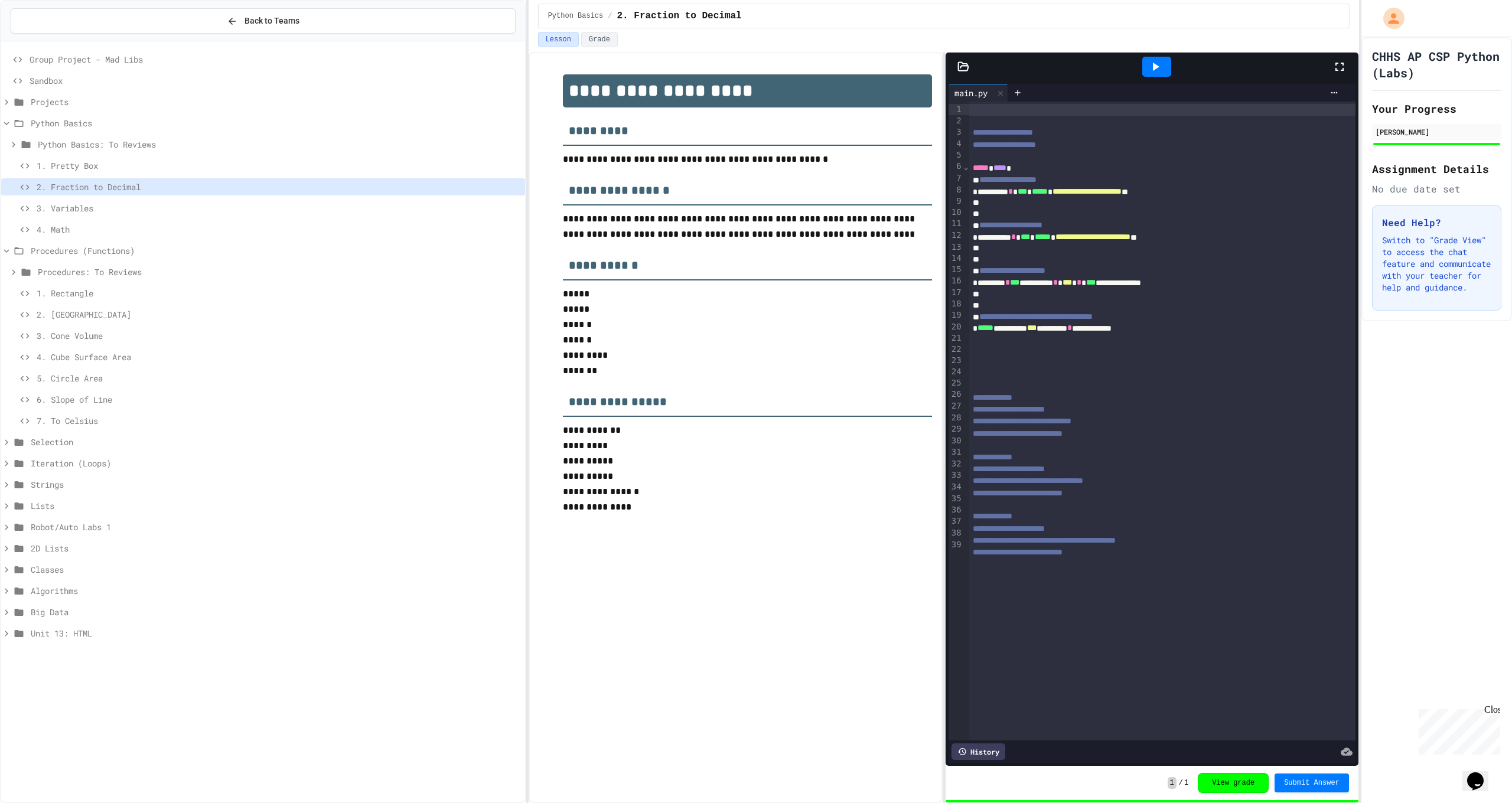
click at [1164, 70] on div at bounding box center [1156, 67] width 29 height 20
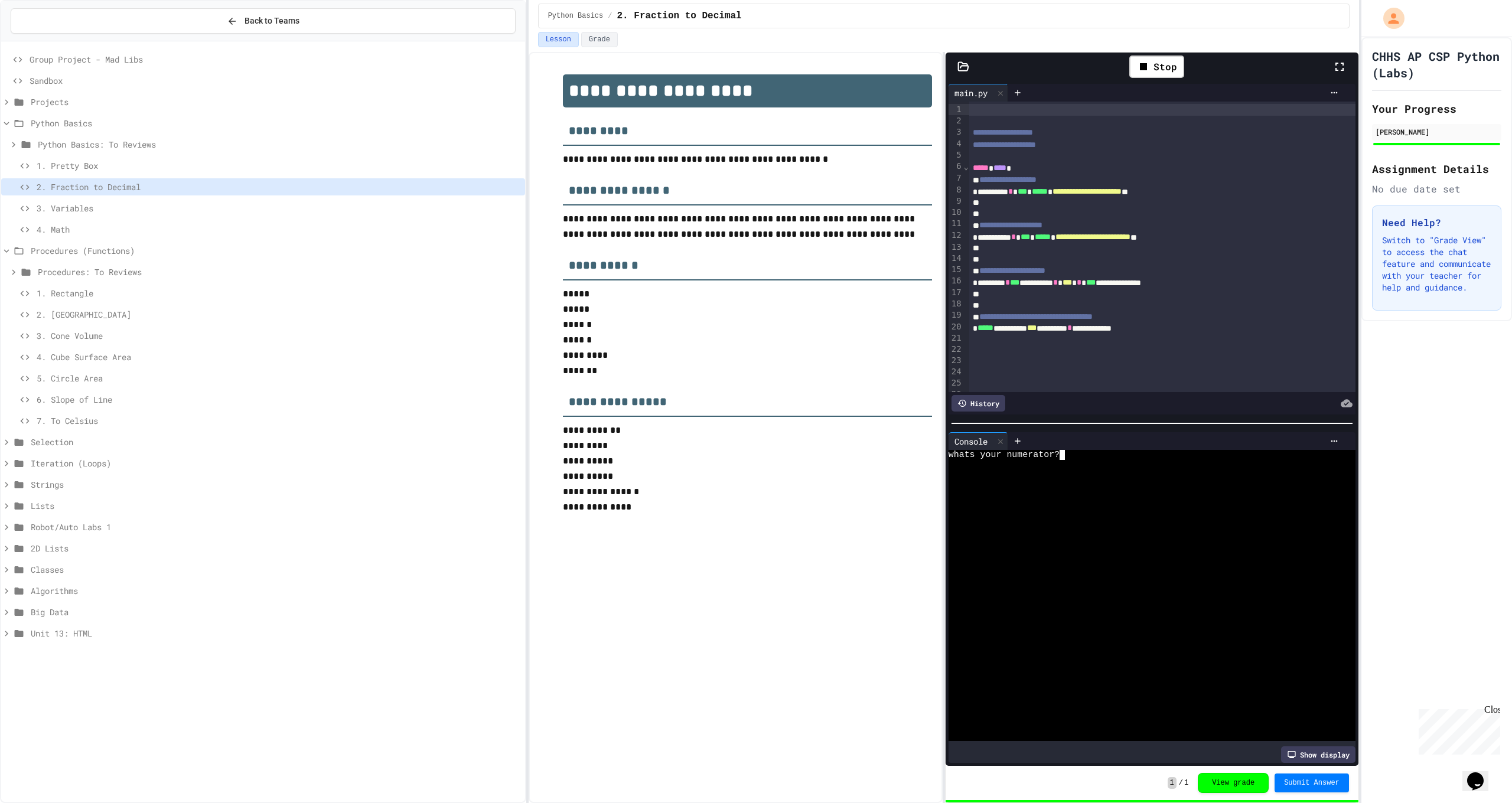
click at [1091, 470] on div at bounding box center [1143, 475] width 388 height 10
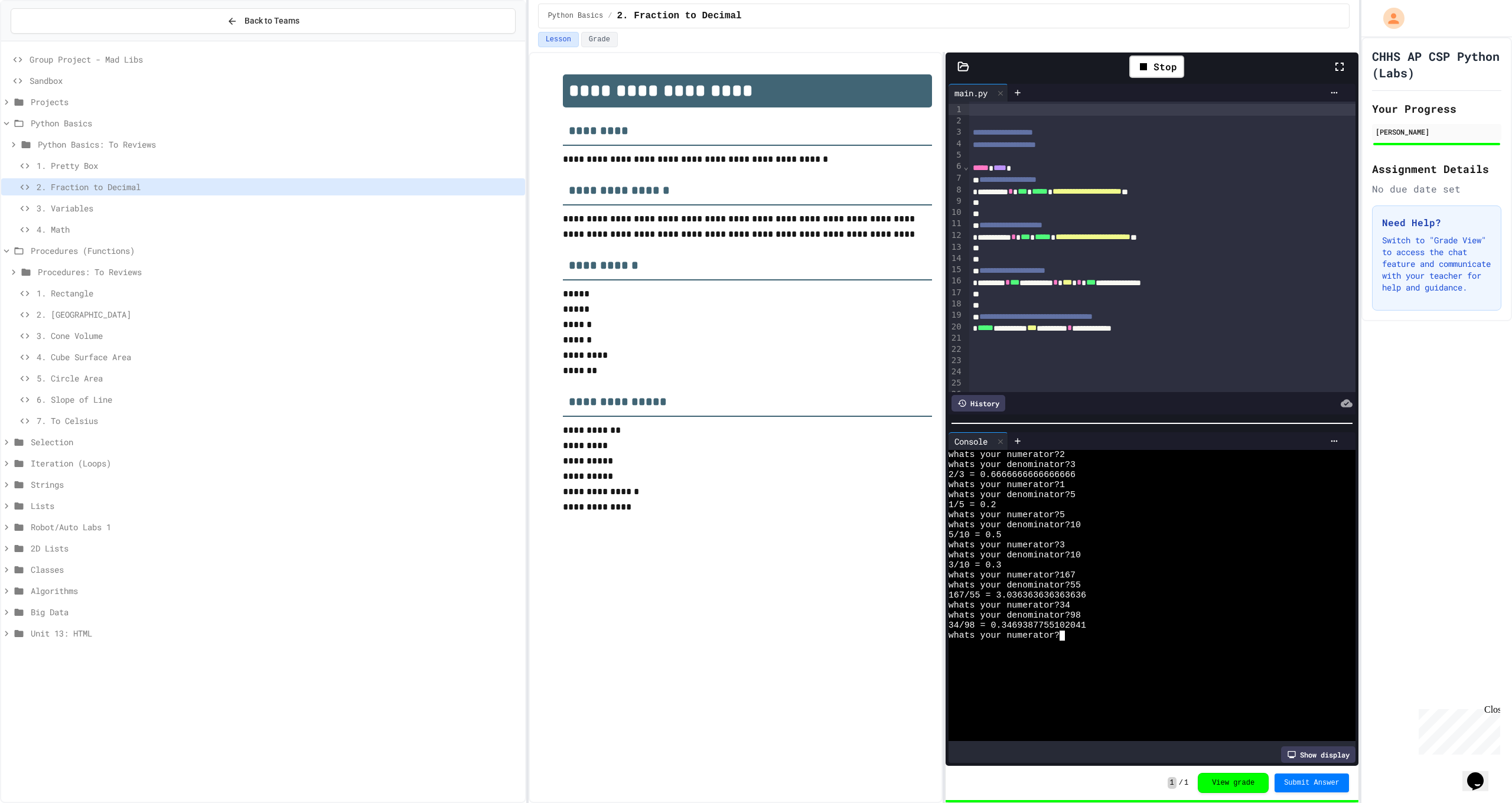
click at [151, 205] on span "3. Variables" at bounding box center [278, 207] width 483 height 12
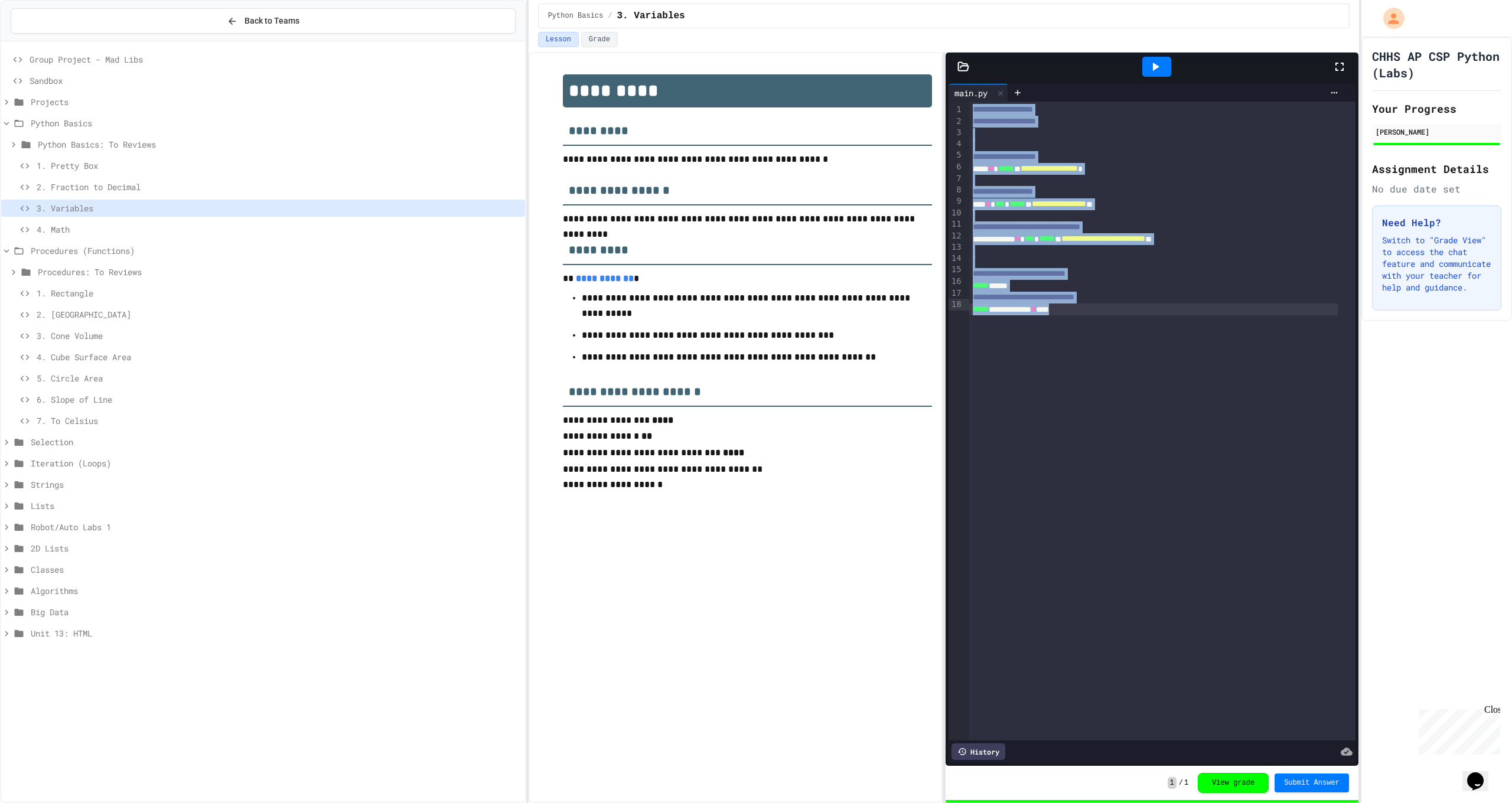
drag, startPoint x: 971, startPoint y: 111, endPoint x: 973, endPoint y: 314, distance: 203.0
click at [973, 314] on div "**********" at bounding box center [1163, 421] width 386 height 639
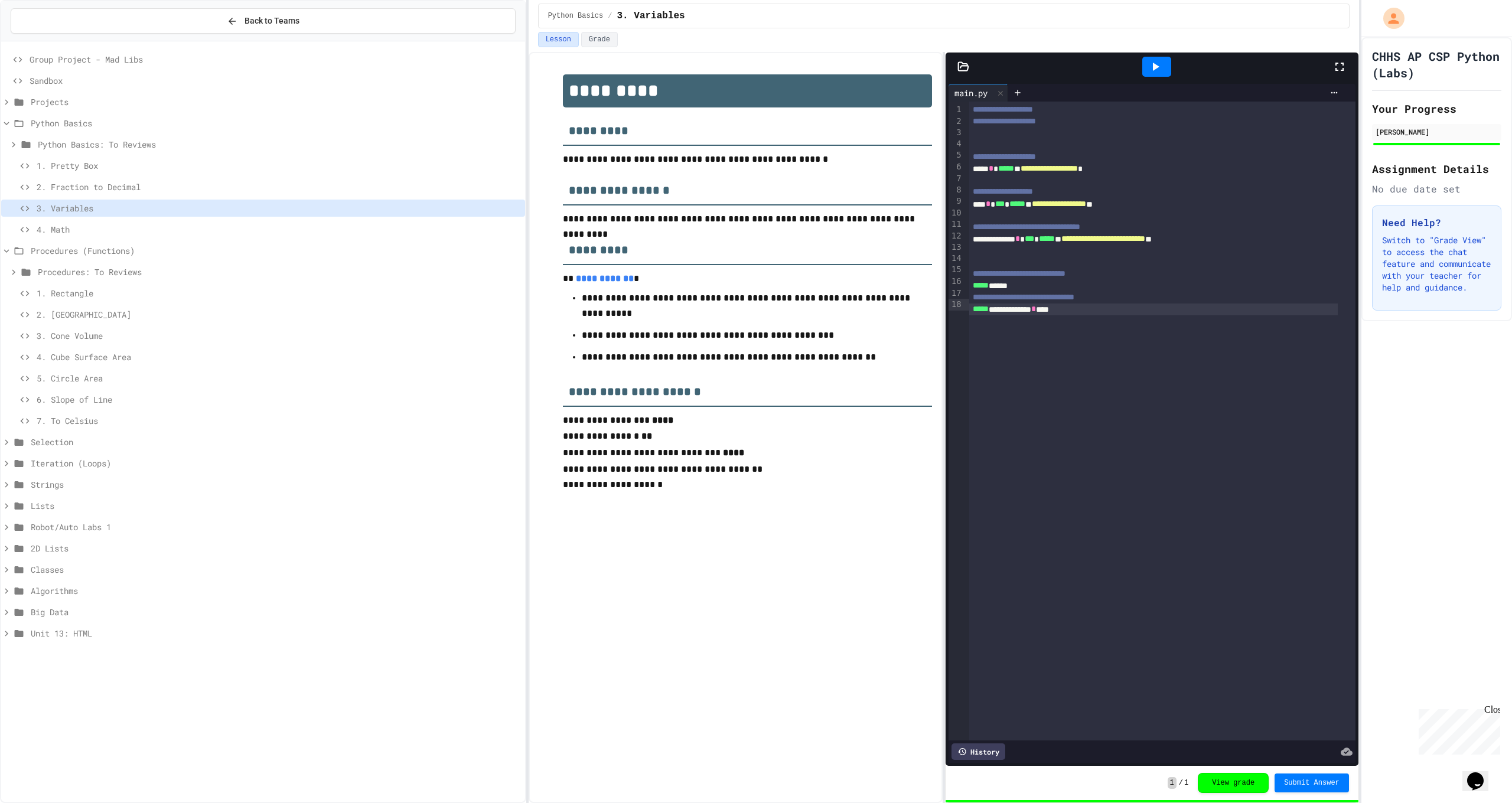
click at [95, 233] on span "4. Math" at bounding box center [278, 229] width 483 height 12
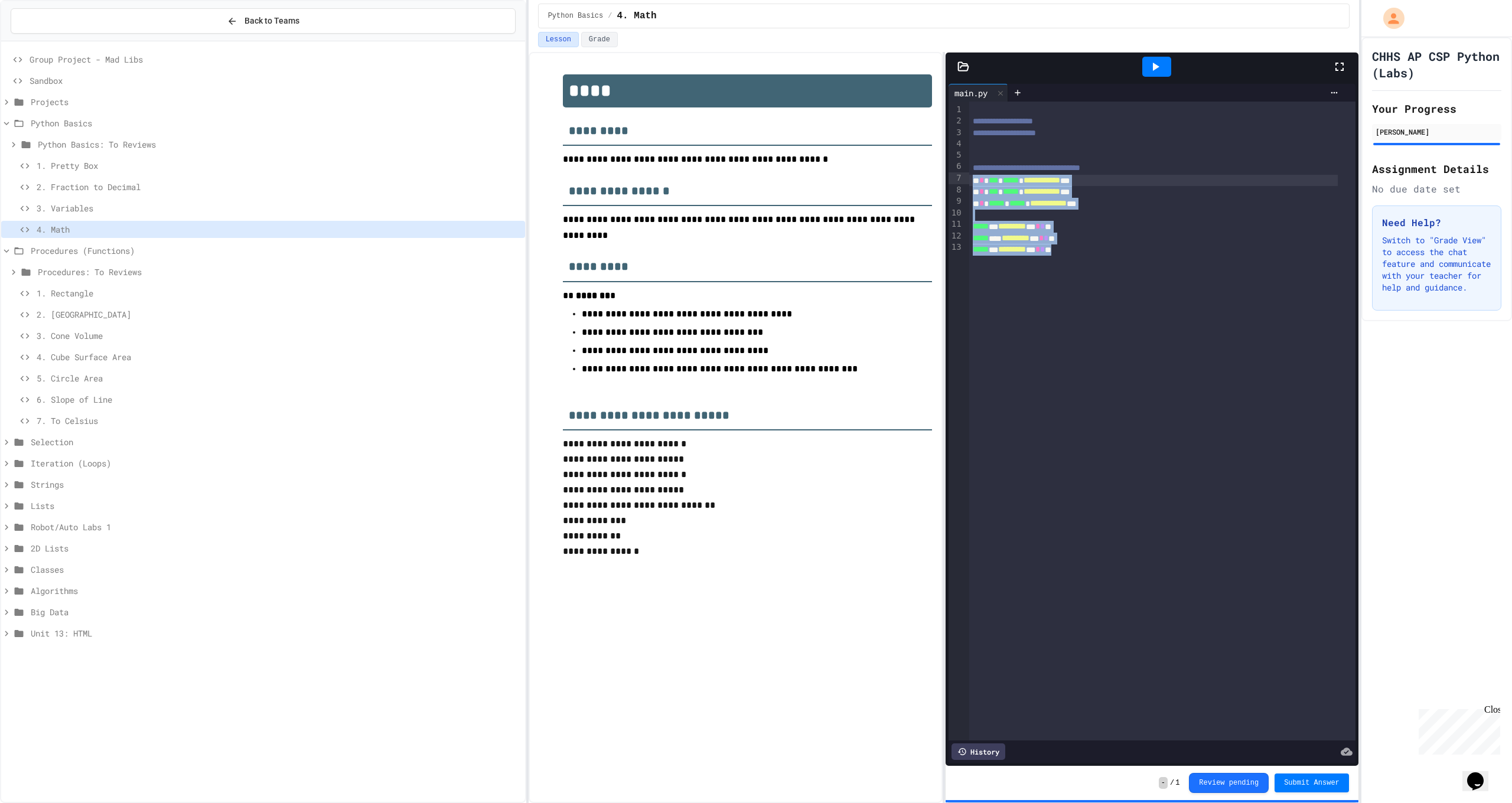
drag, startPoint x: 1134, startPoint y: 258, endPoint x: 962, endPoint y: 174, distance: 191.4
click at [962, 174] on div "**********" at bounding box center [1152, 421] width 407 height 639
click at [1159, 67] on icon at bounding box center [1155, 67] width 14 height 14
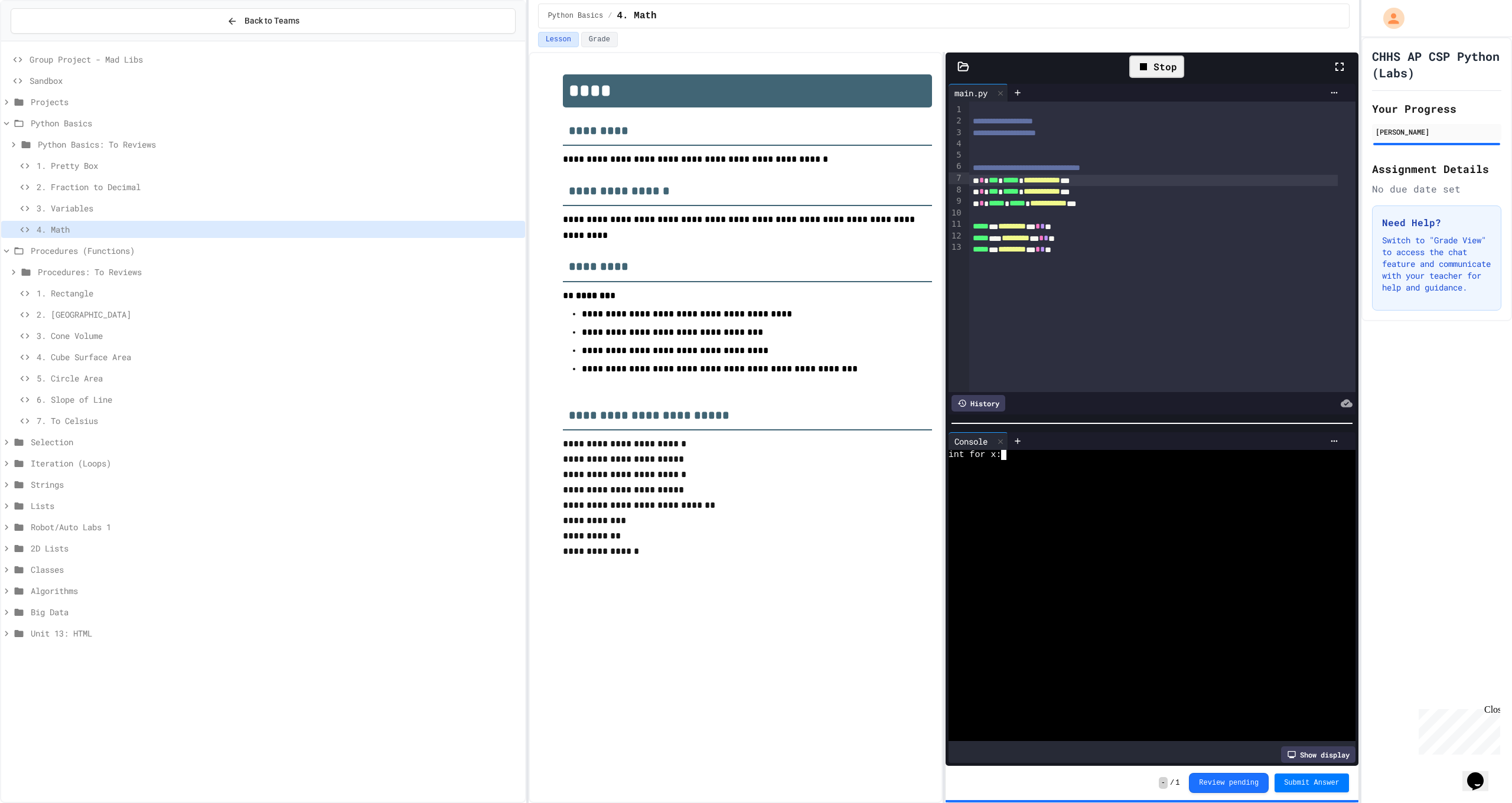
click at [1055, 473] on div at bounding box center [1143, 475] width 388 height 10
click at [97, 215] on div "3. Variables" at bounding box center [263, 208] width 524 height 17
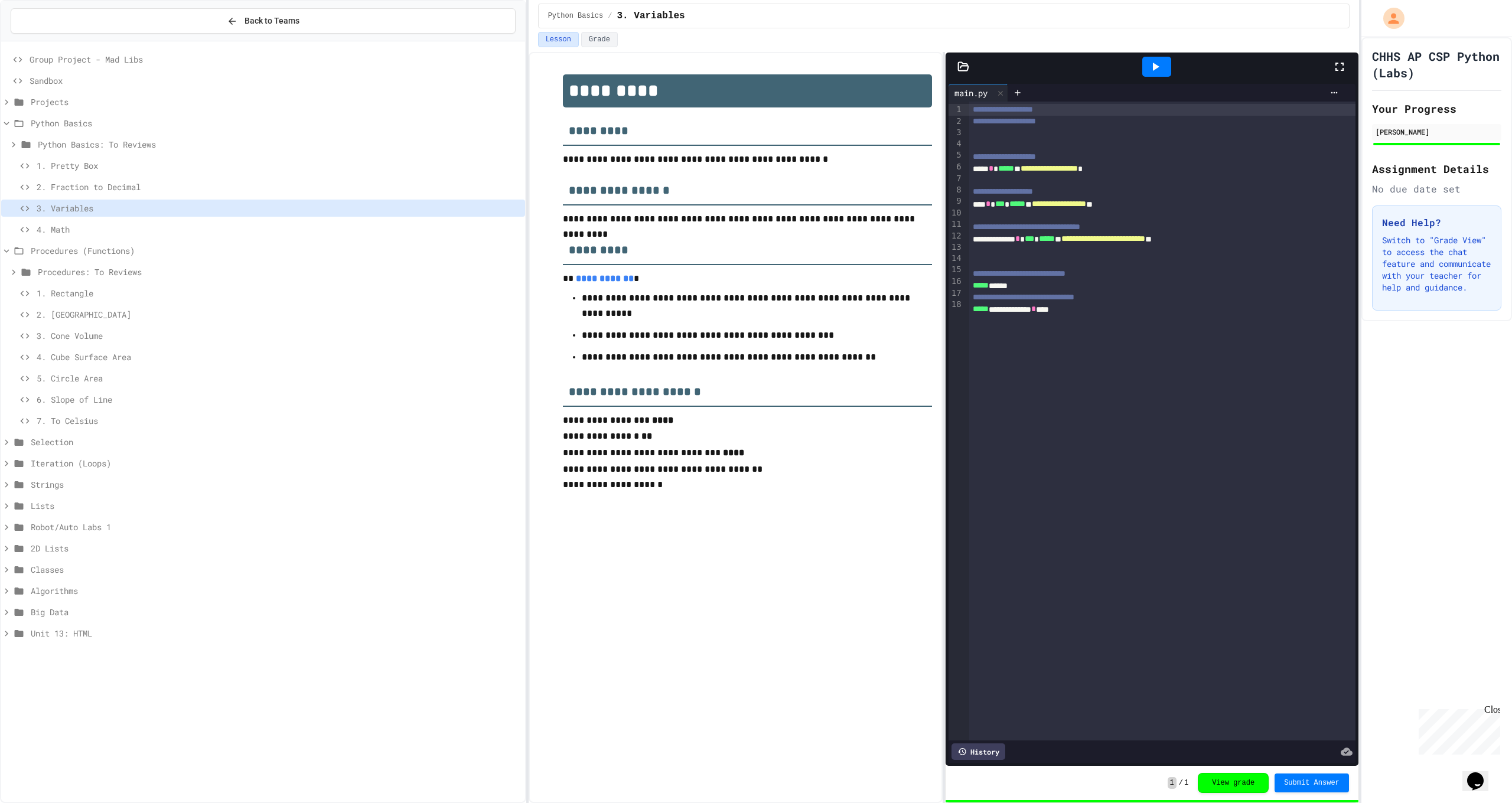
click at [149, 193] on div "2. Fraction to Decimal" at bounding box center [263, 186] width 524 height 17
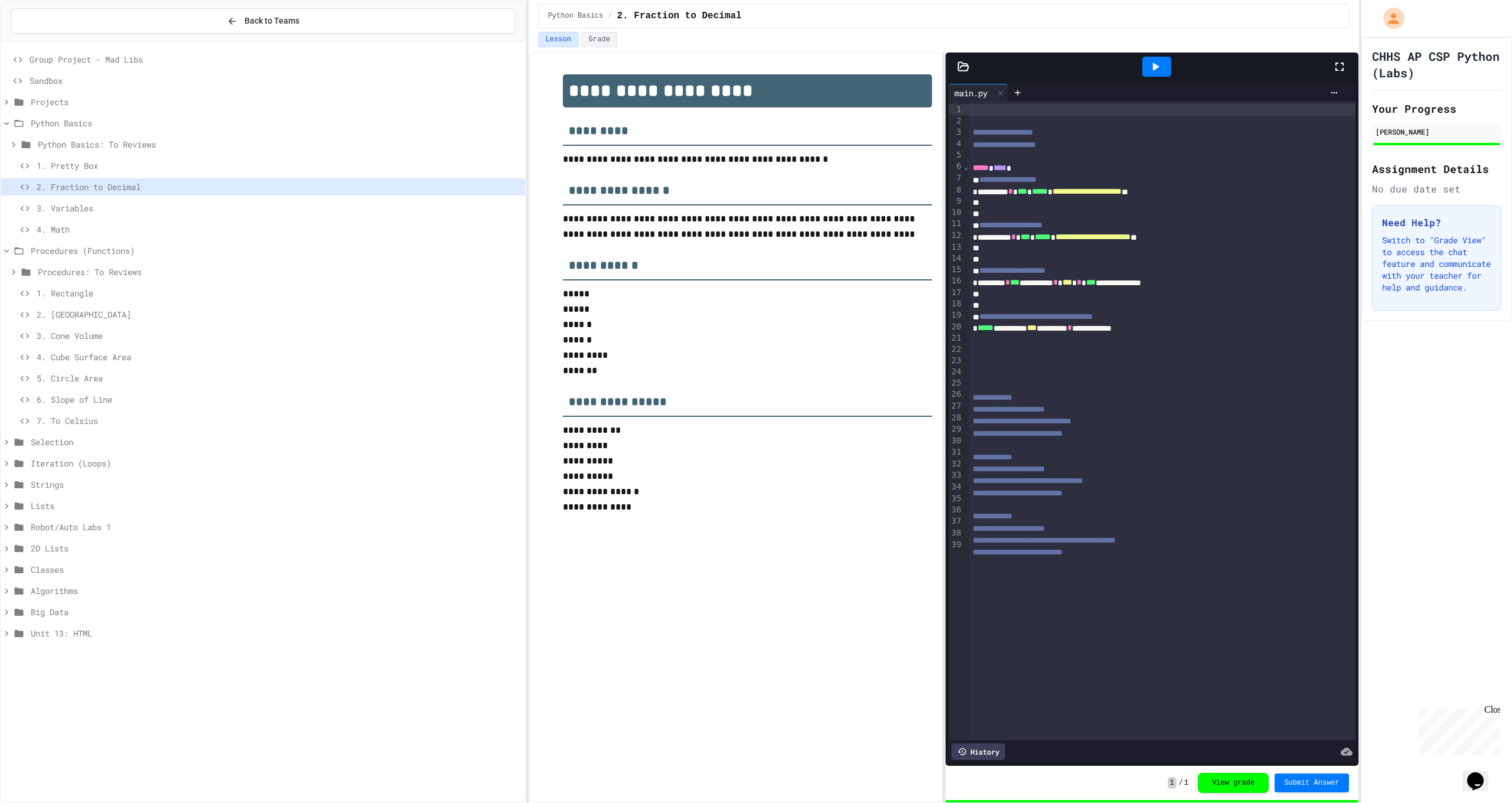
click at [1154, 65] on icon at bounding box center [1156, 67] width 7 height 9
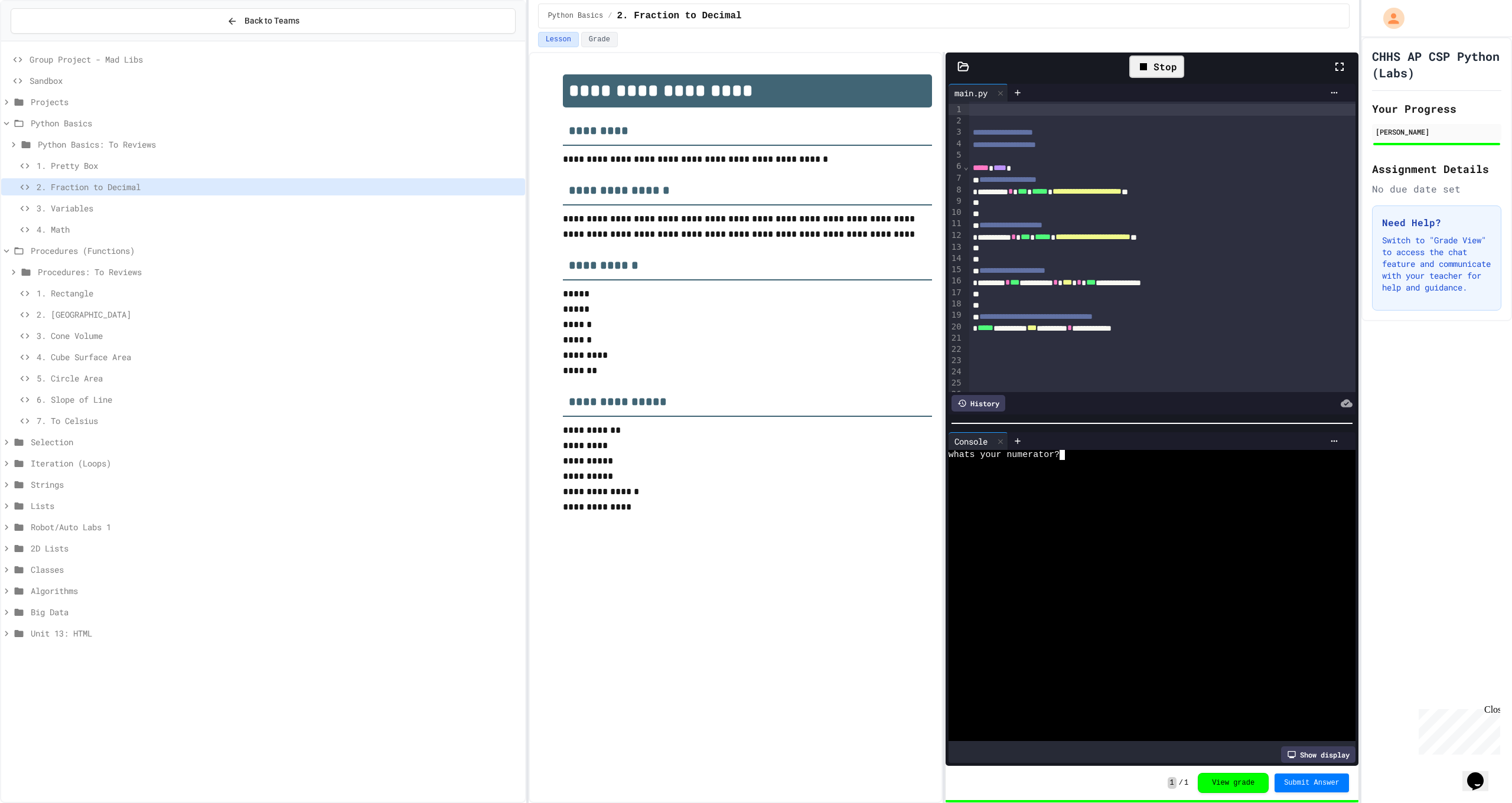
click at [1056, 460] on div at bounding box center [1143, 465] width 388 height 10
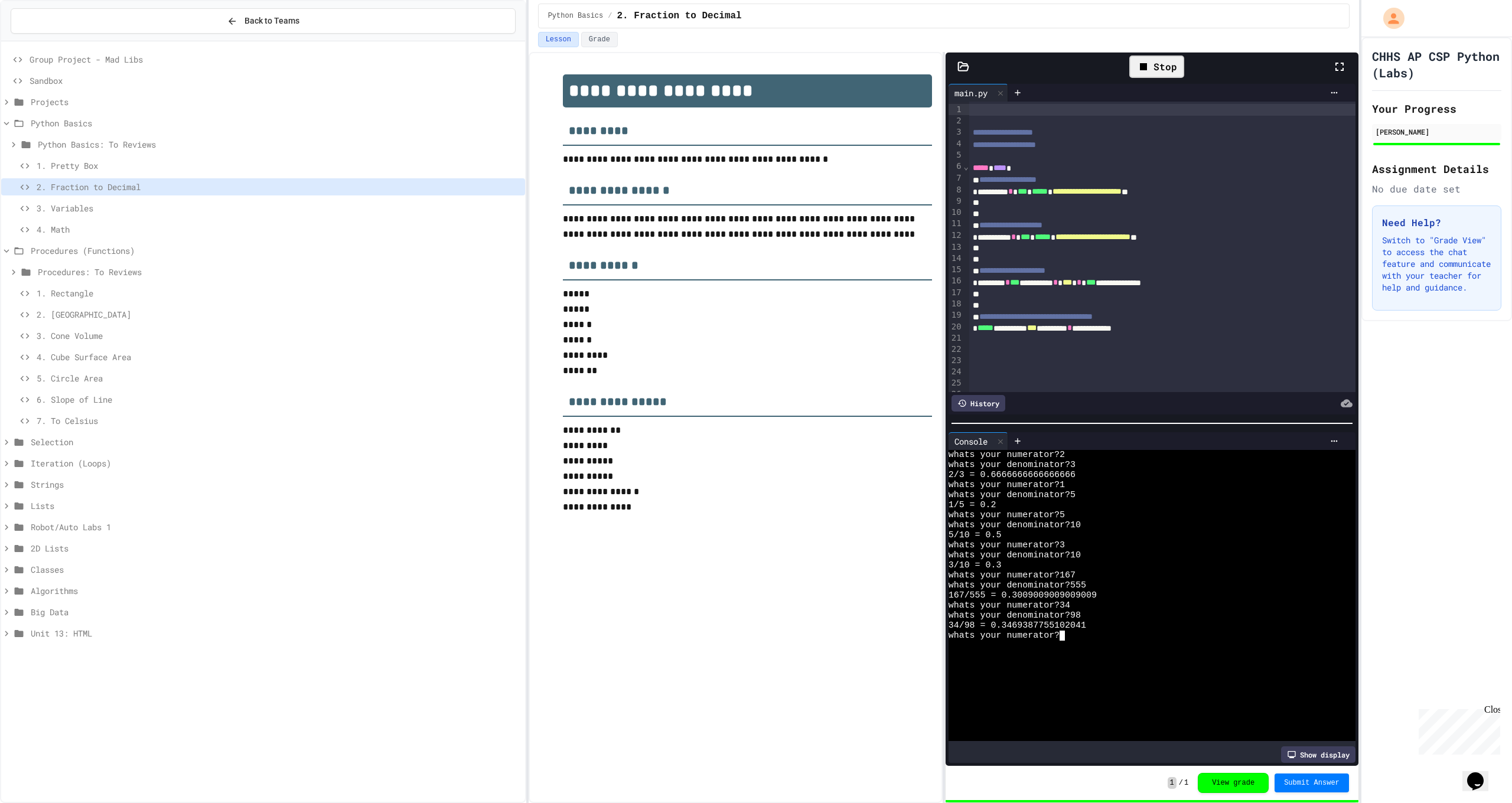
click at [709, 630] on div "**********" at bounding box center [736, 428] width 414 height 752
click at [88, 231] on span "4. Math" at bounding box center [278, 229] width 483 height 12
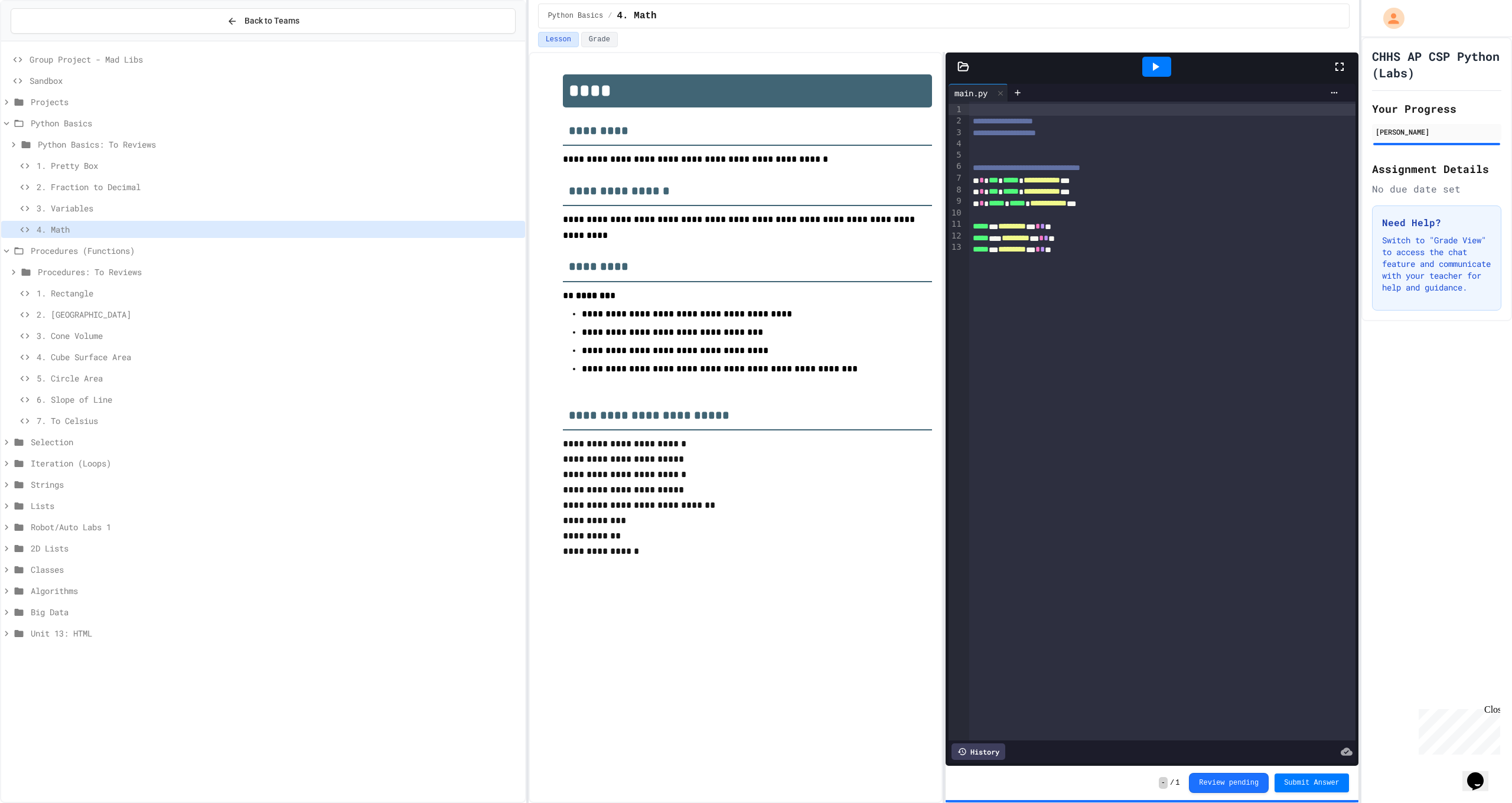
click at [1155, 58] on div at bounding box center [1156, 67] width 29 height 20
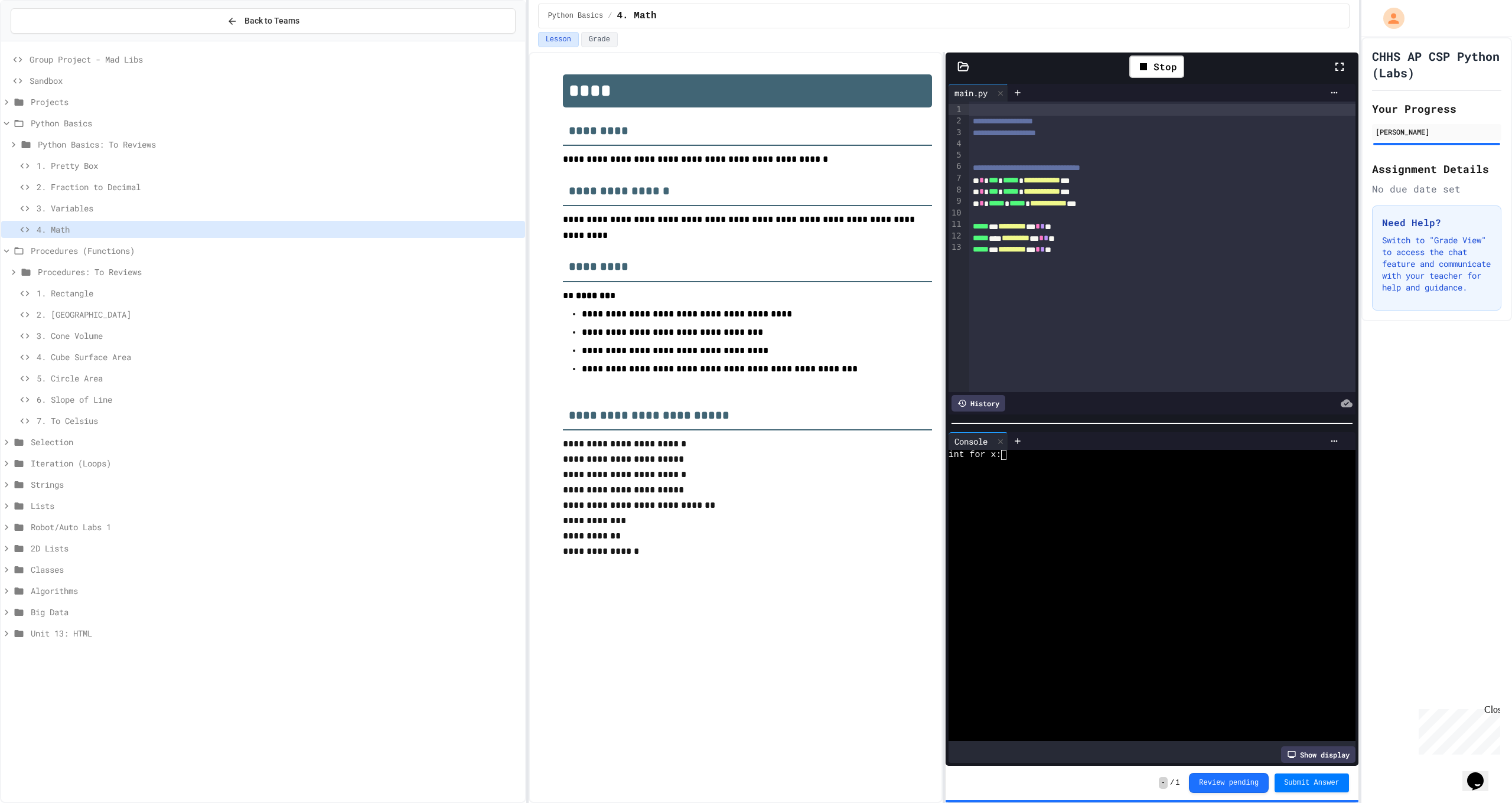
click at [1058, 464] on div at bounding box center [1143, 465] width 388 height 10
